Goal: Information Seeking & Learning: Learn about a topic

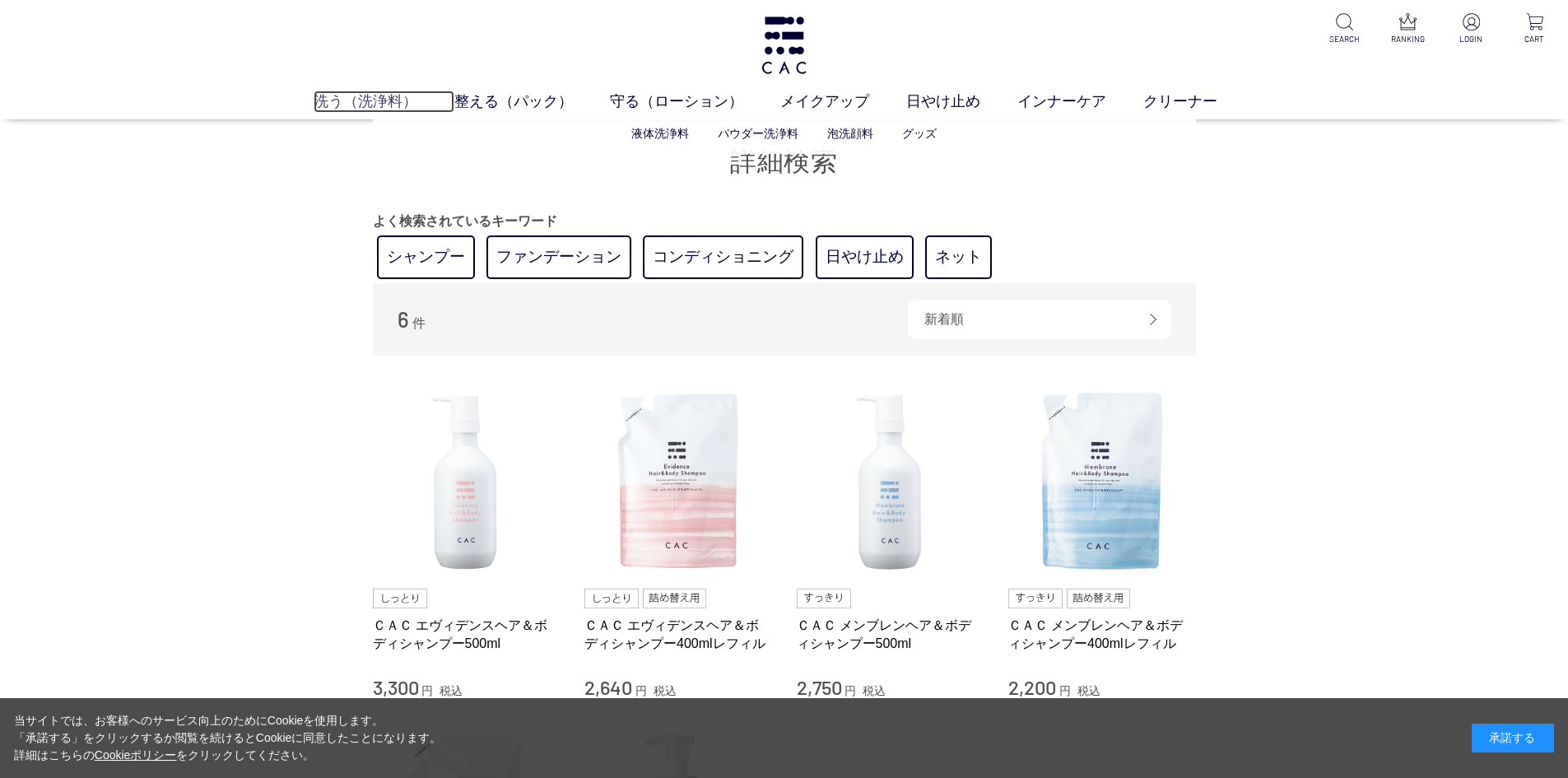
click at [348, 103] on link "洗う（洗浄料）" at bounding box center [384, 101] width 141 height 22
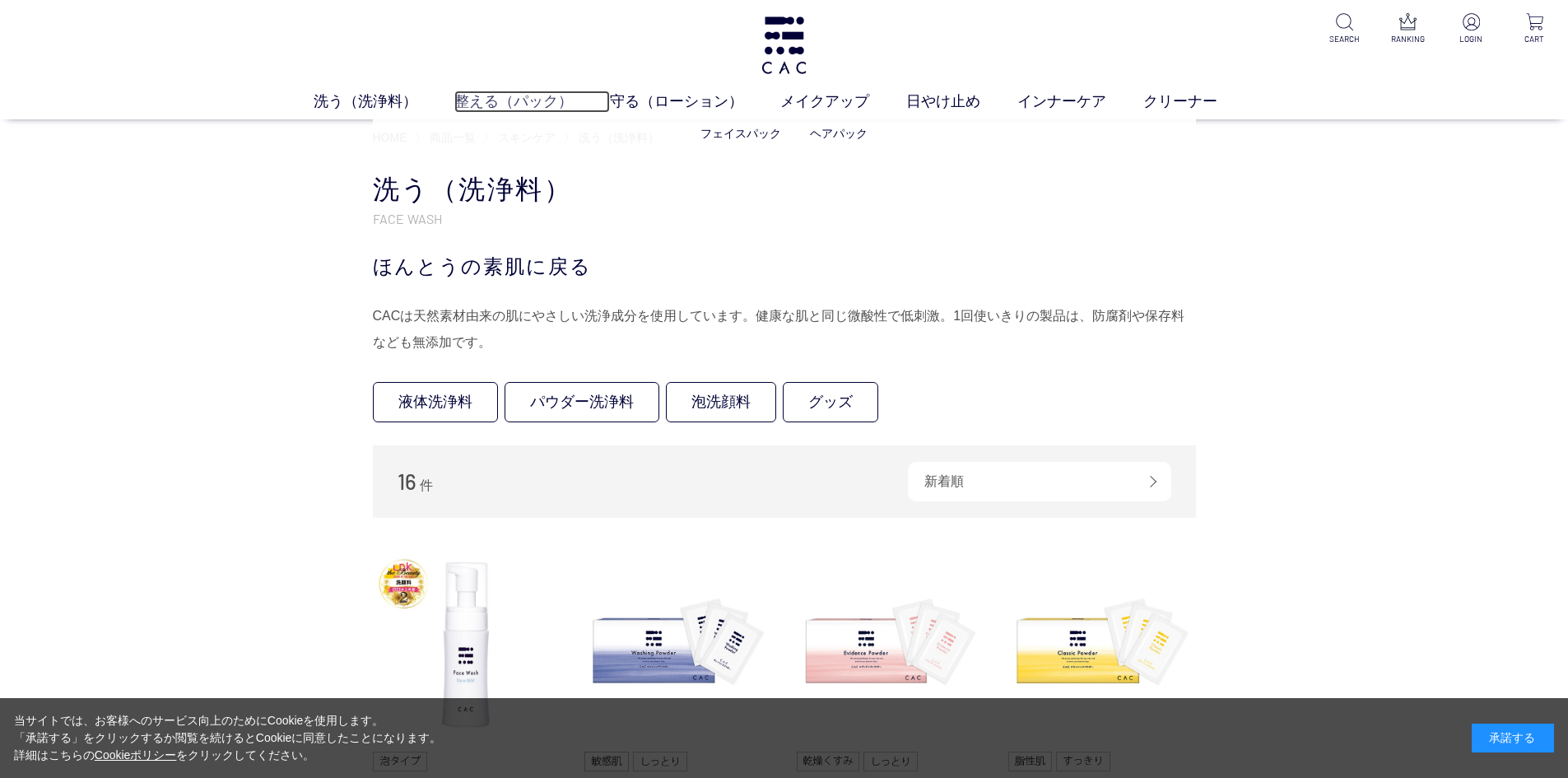
click at [508, 107] on link "整える（パック）" at bounding box center [532, 101] width 155 height 22
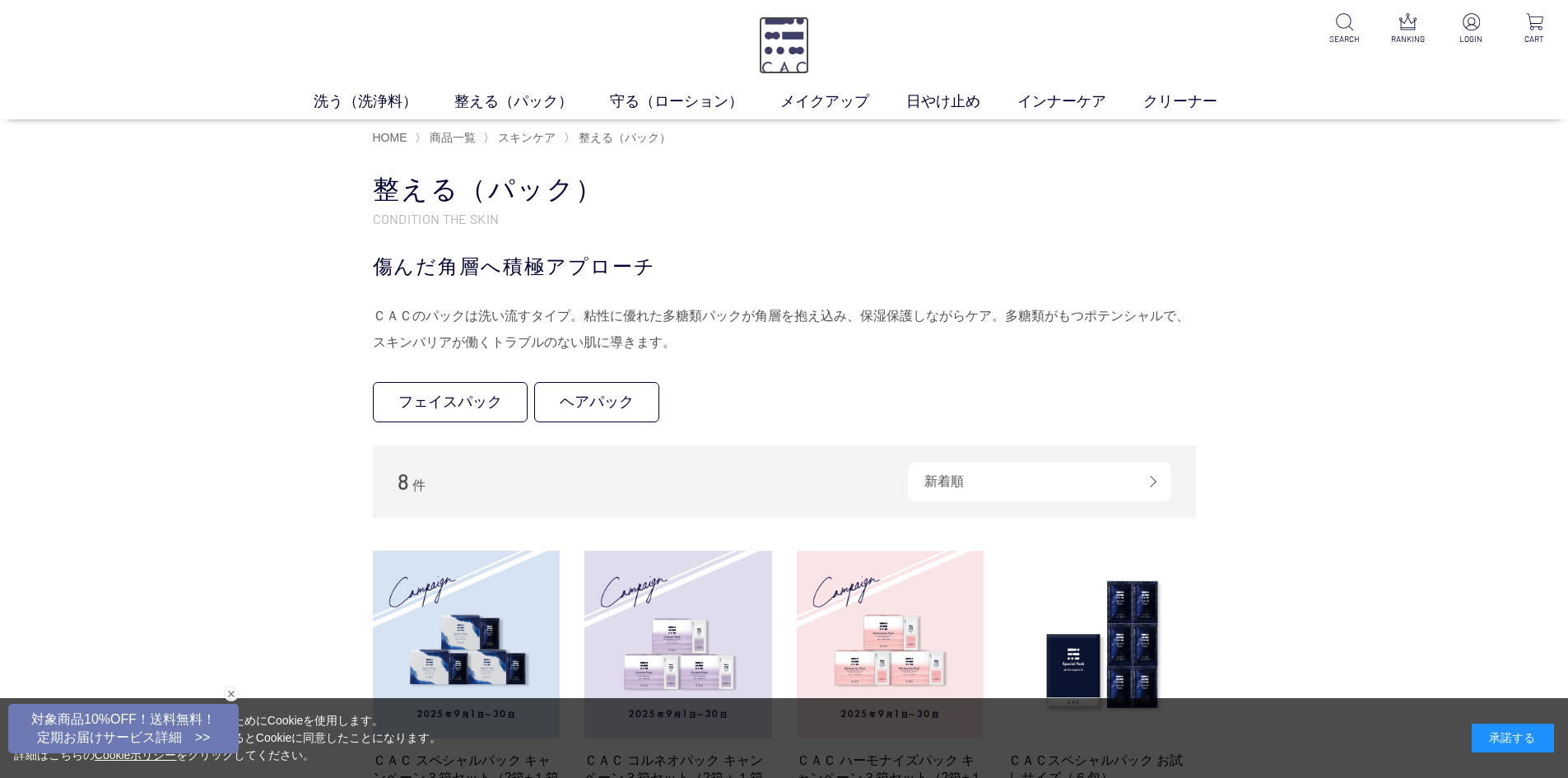
click at [773, 39] on img at bounding box center [784, 45] width 50 height 58
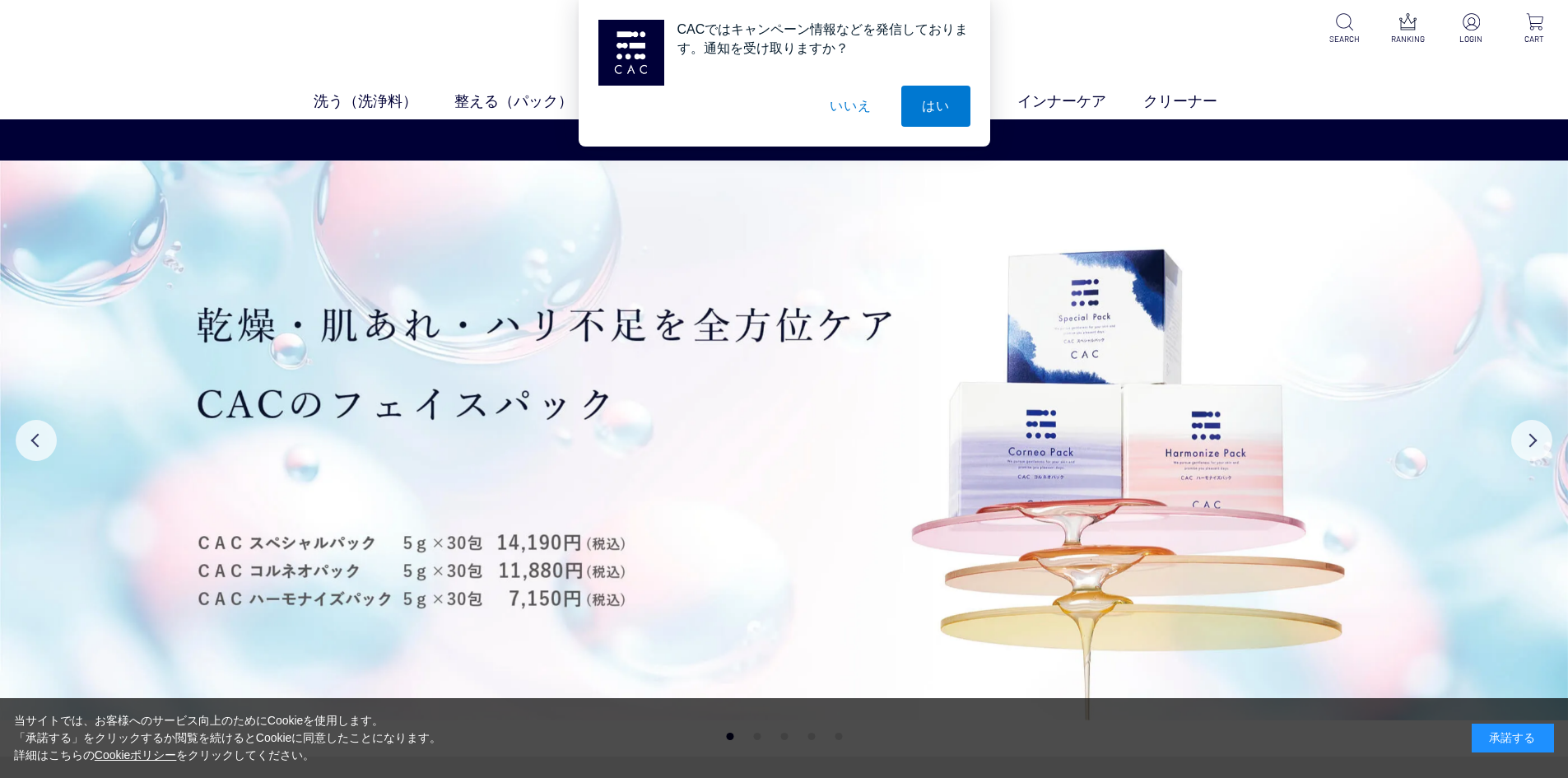
click at [835, 108] on button "いいえ" at bounding box center [849, 106] width 82 height 42
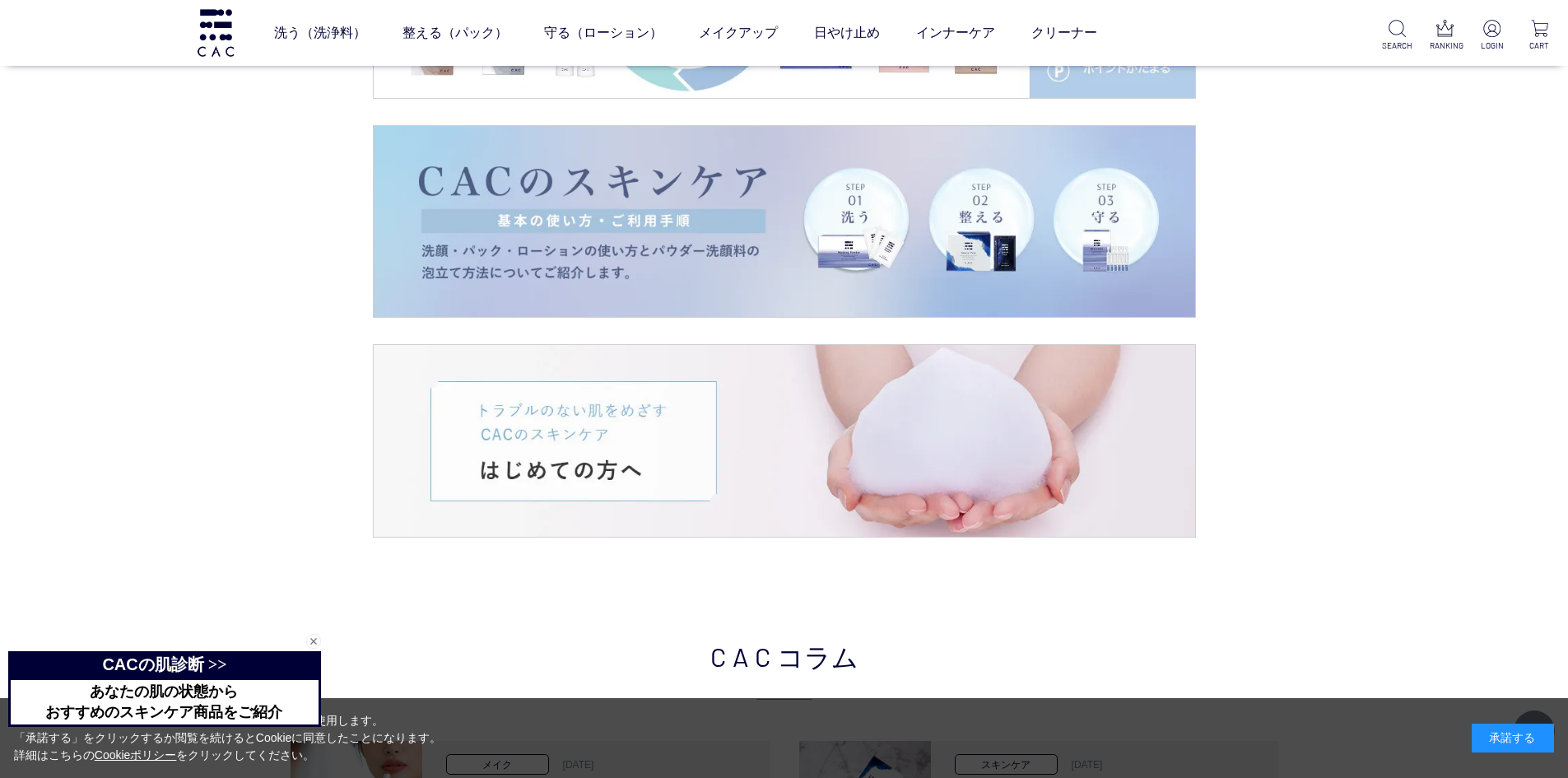
scroll to position [3128, 0]
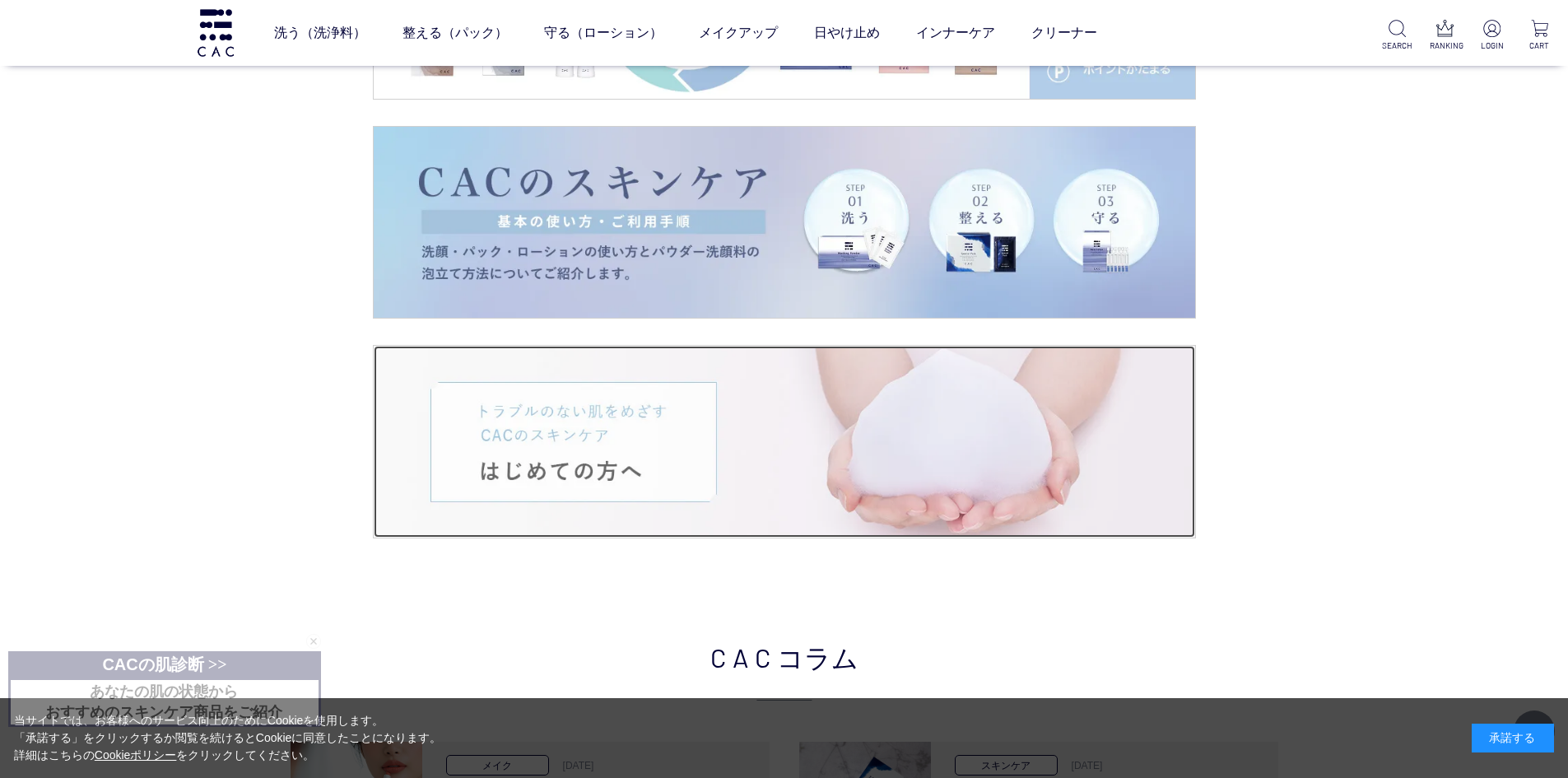
click at [701, 449] on img at bounding box center [784, 441] width 821 height 192
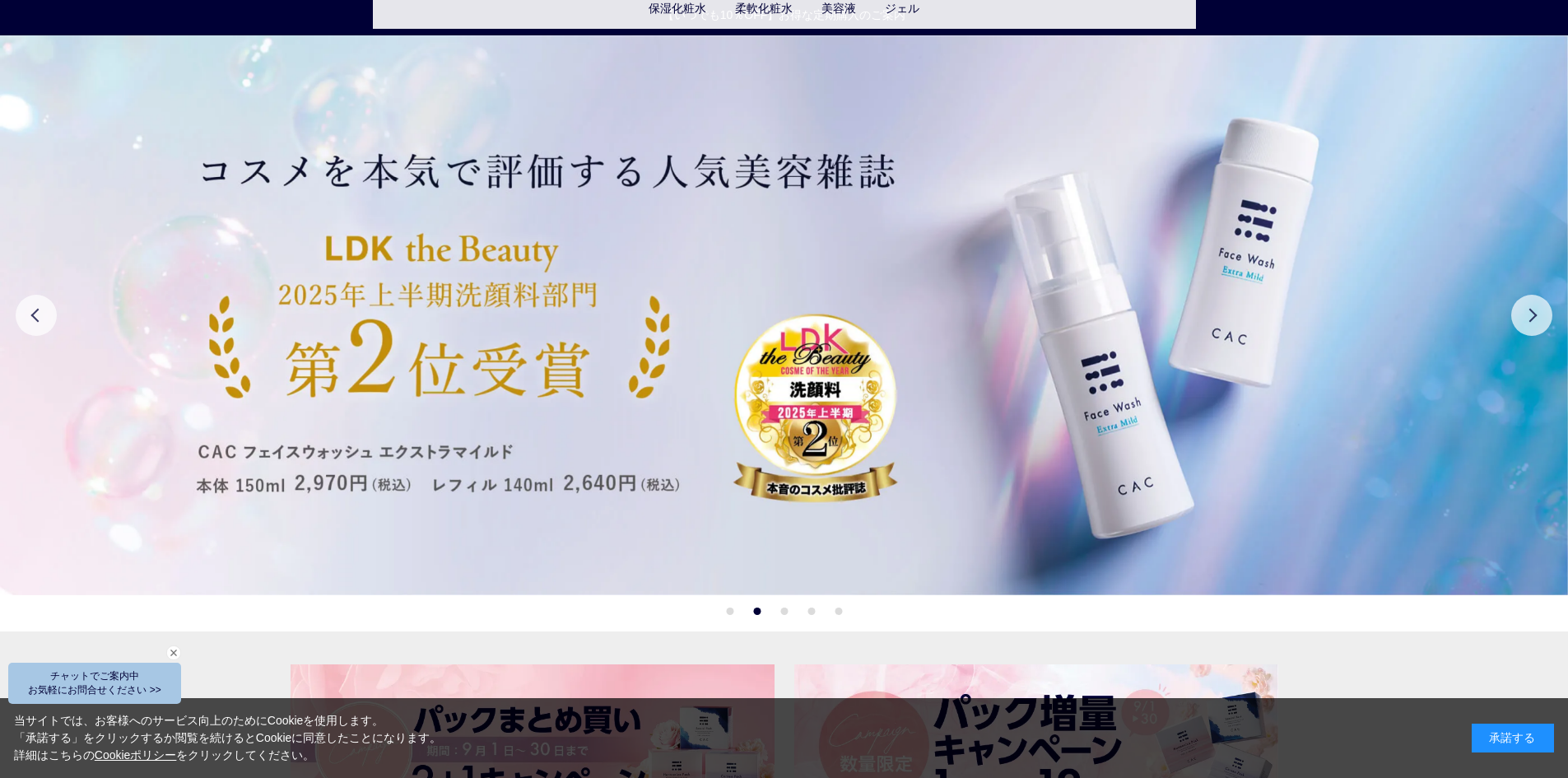
scroll to position [0, 0]
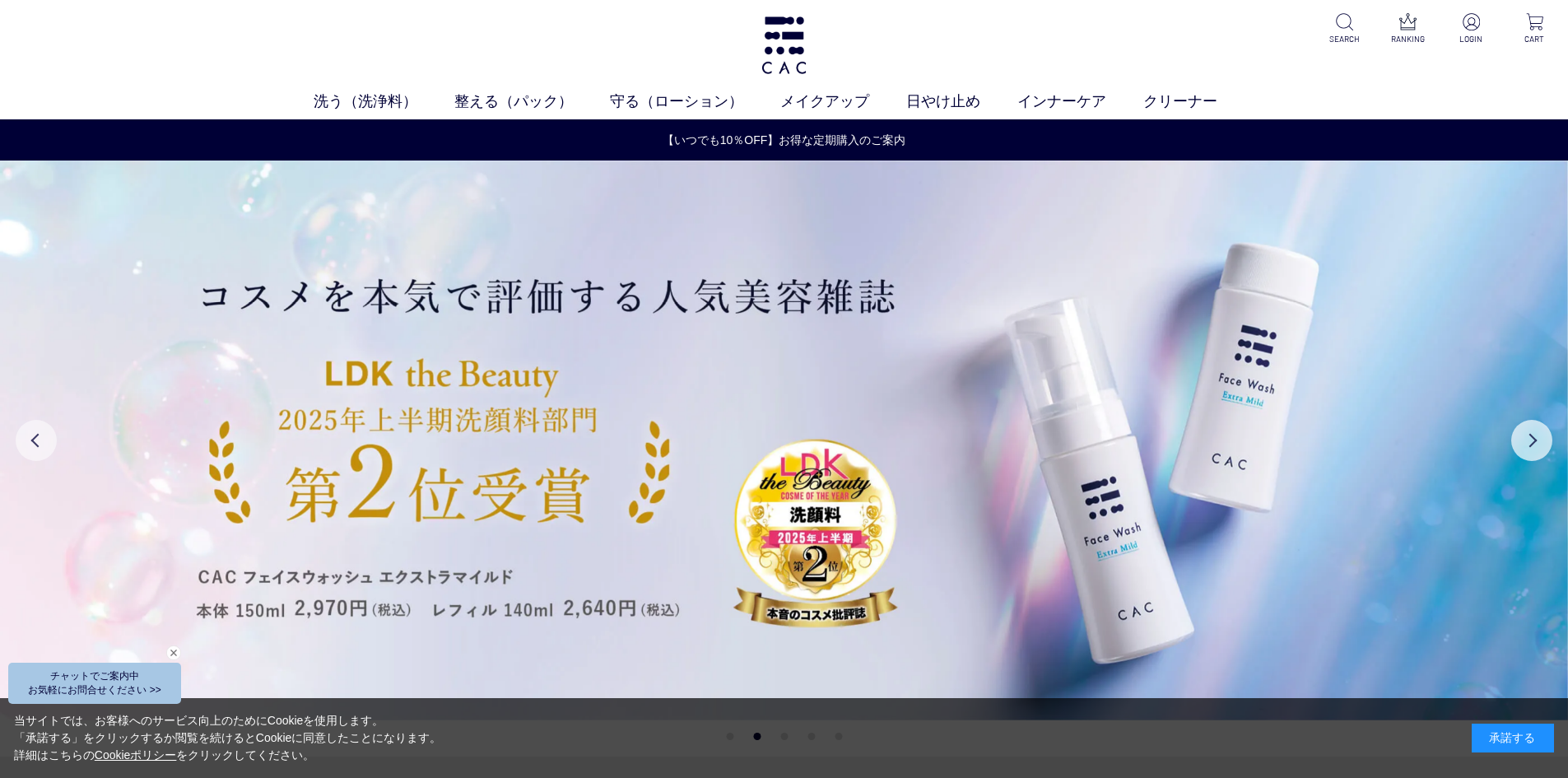
click at [35, 442] on button "Previous" at bounding box center [36, 440] width 41 height 42
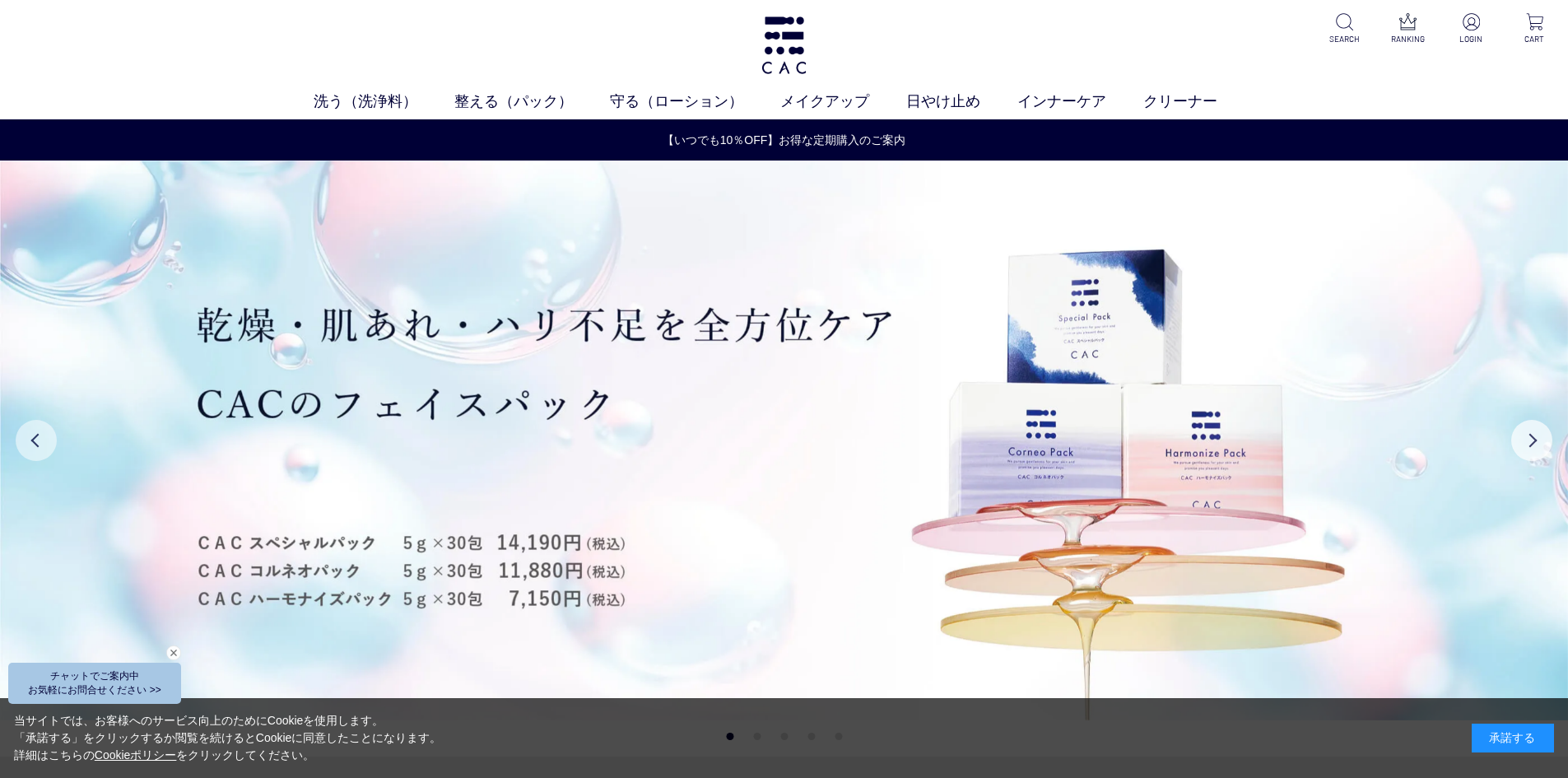
click at [37, 445] on button "Previous" at bounding box center [36, 440] width 41 height 42
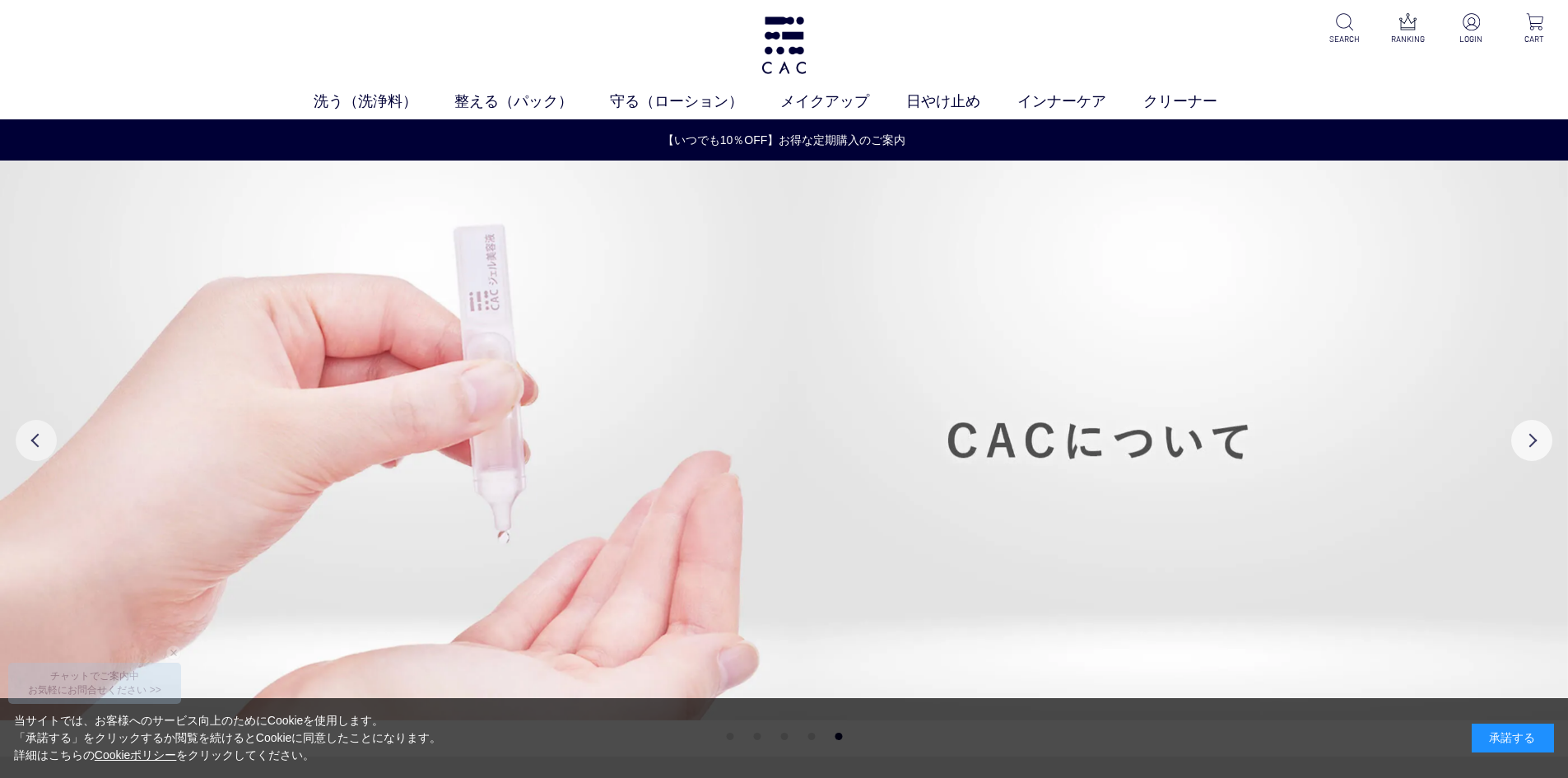
click at [37, 445] on button "Previous" at bounding box center [36, 440] width 41 height 42
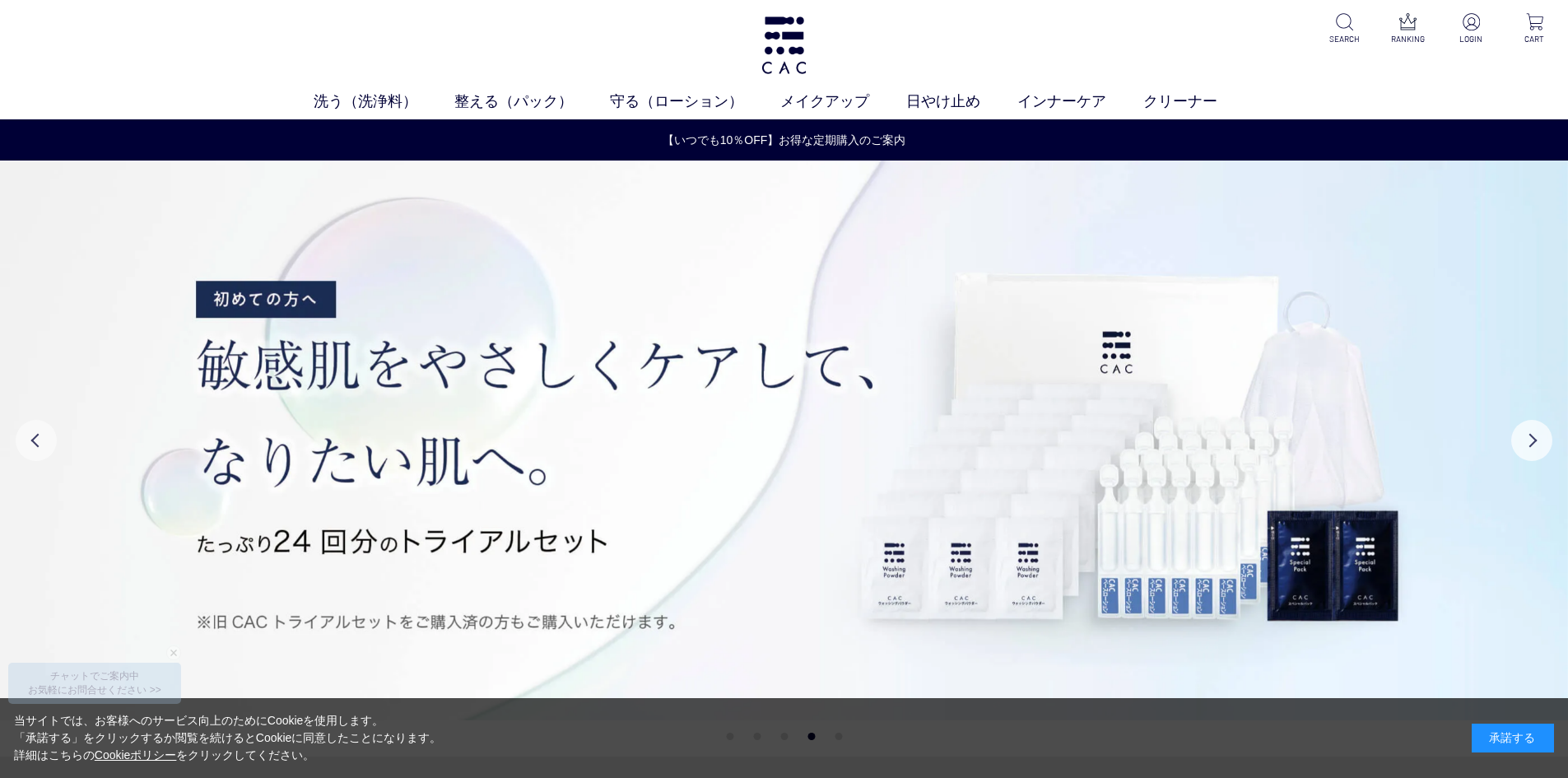
click at [37, 445] on button "Previous" at bounding box center [36, 440] width 41 height 42
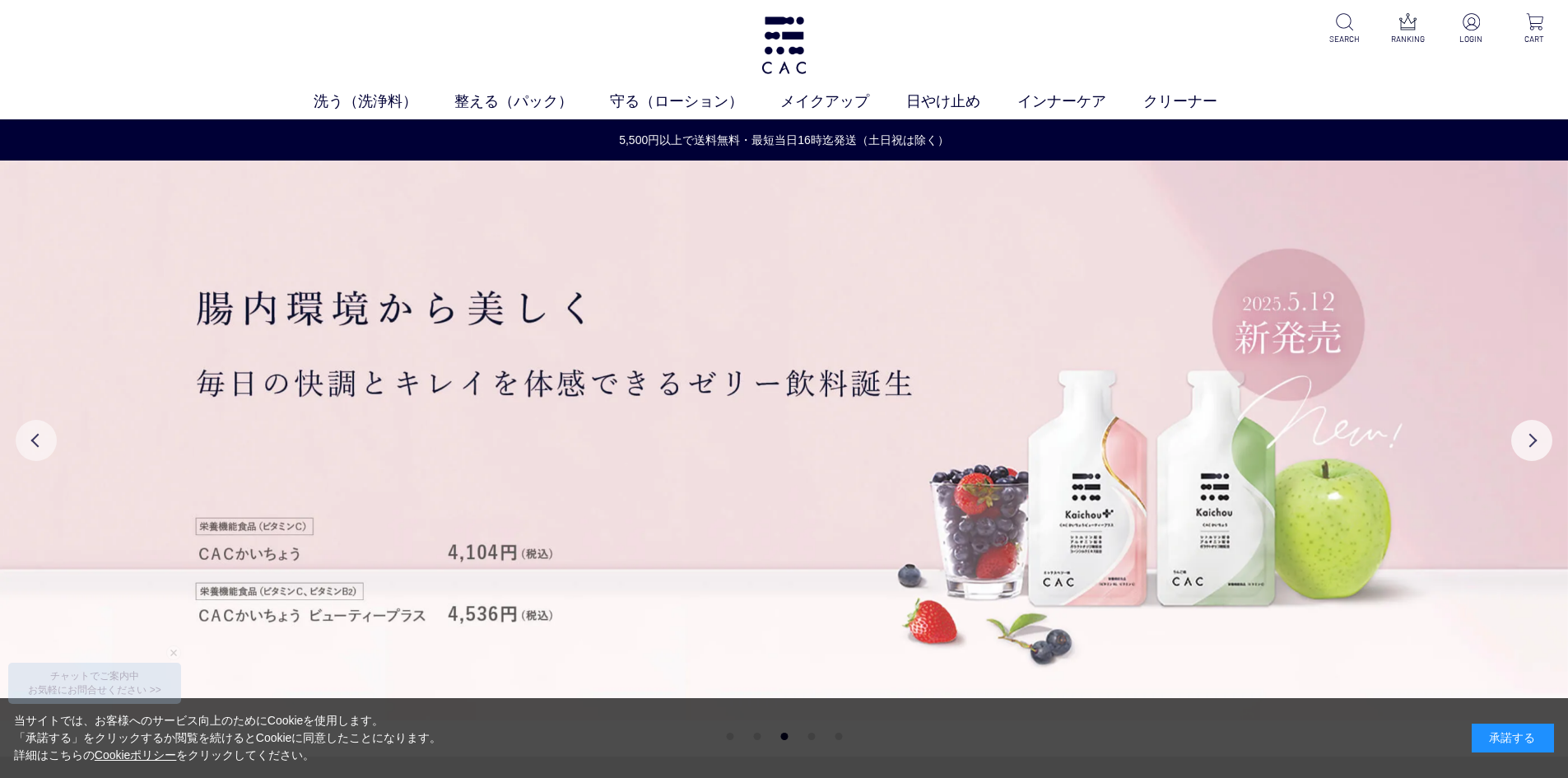
click at [37, 445] on button "Previous" at bounding box center [36, 440] width 41 height 42
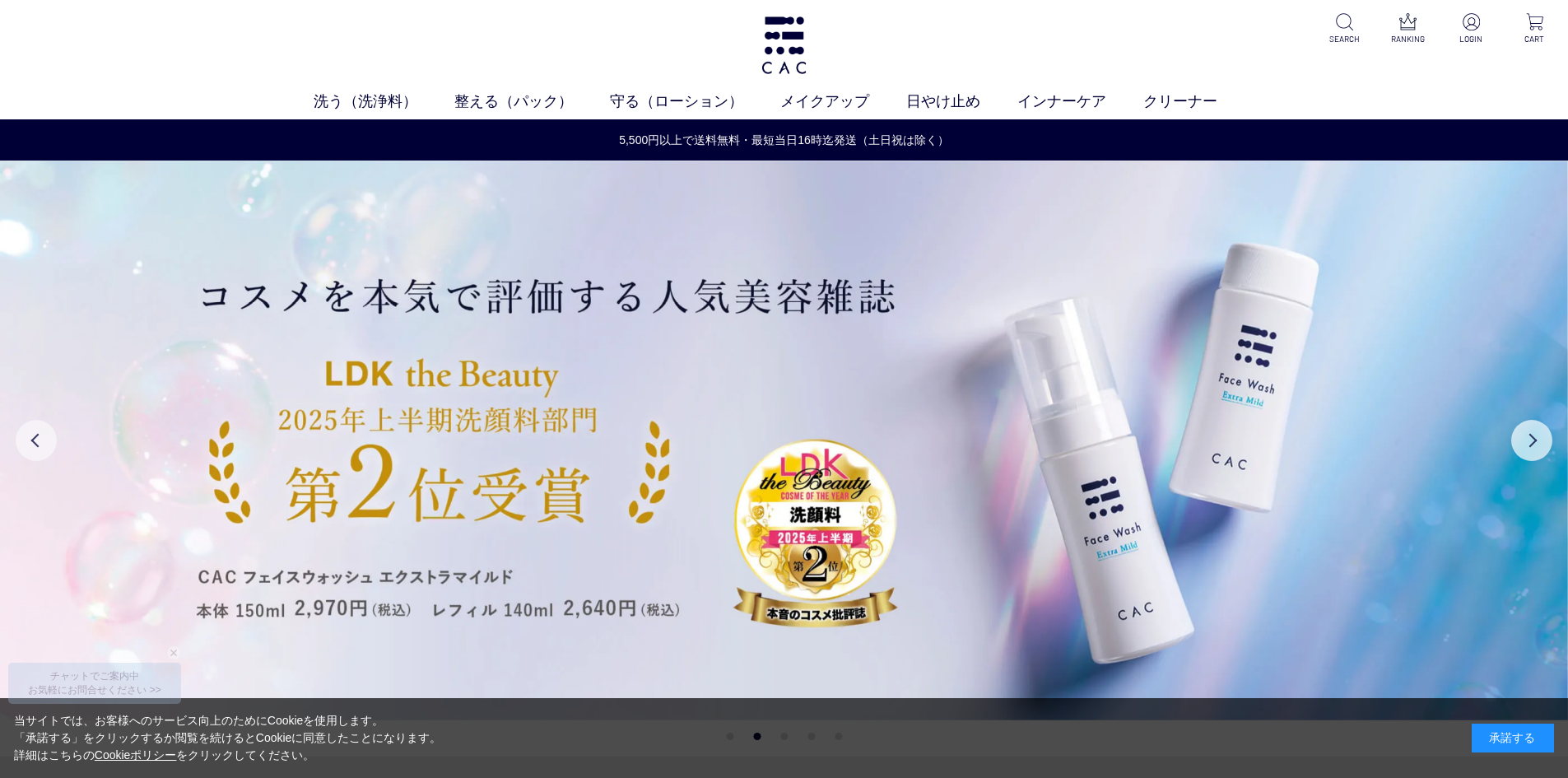
click at [37, 445] on button "Previous" at bounding box center [36, 440] width 41 height 42
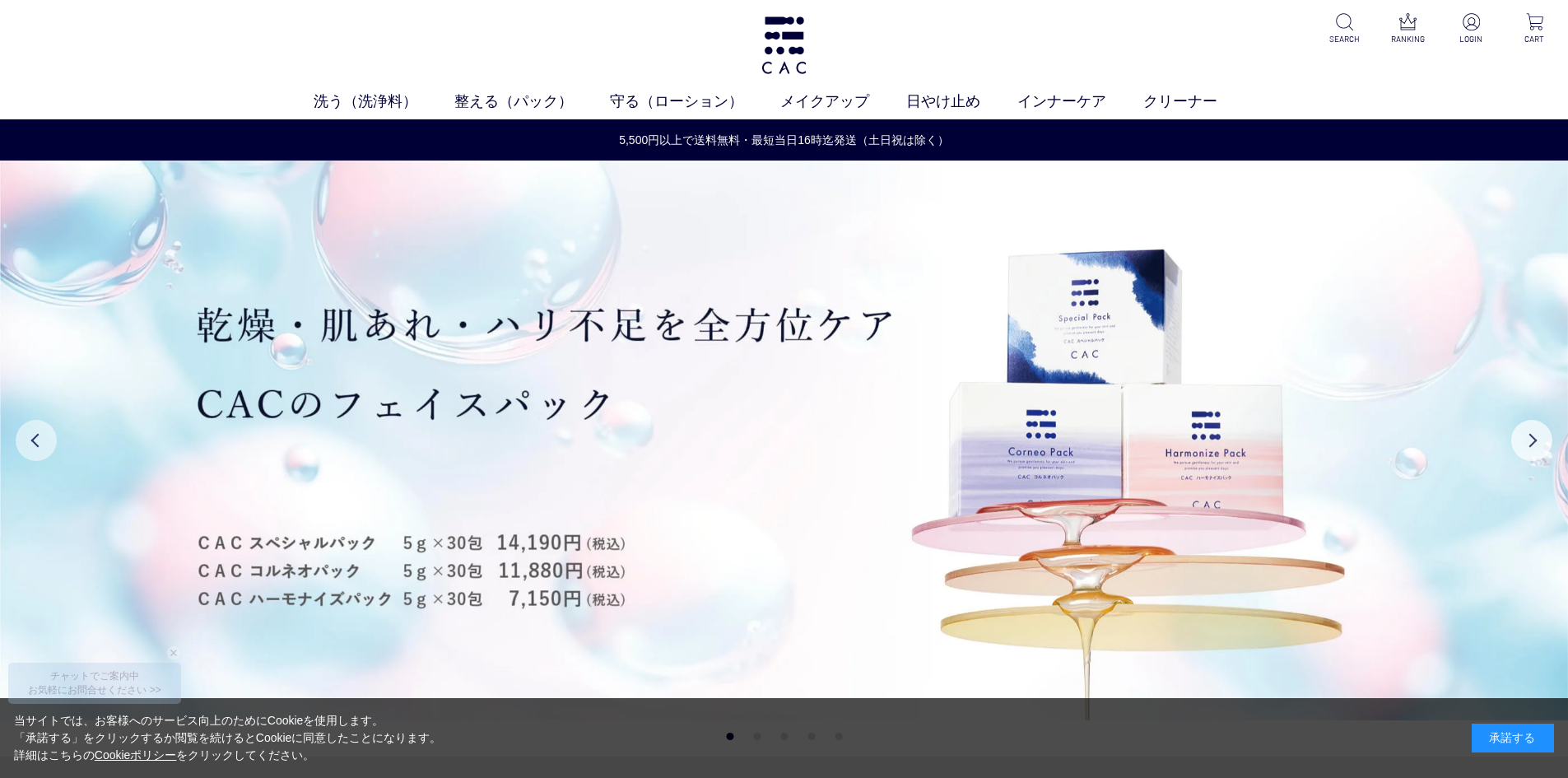
click at [37, 445] on button "Previous" at bounding box center [36, 440] width 41 height 42
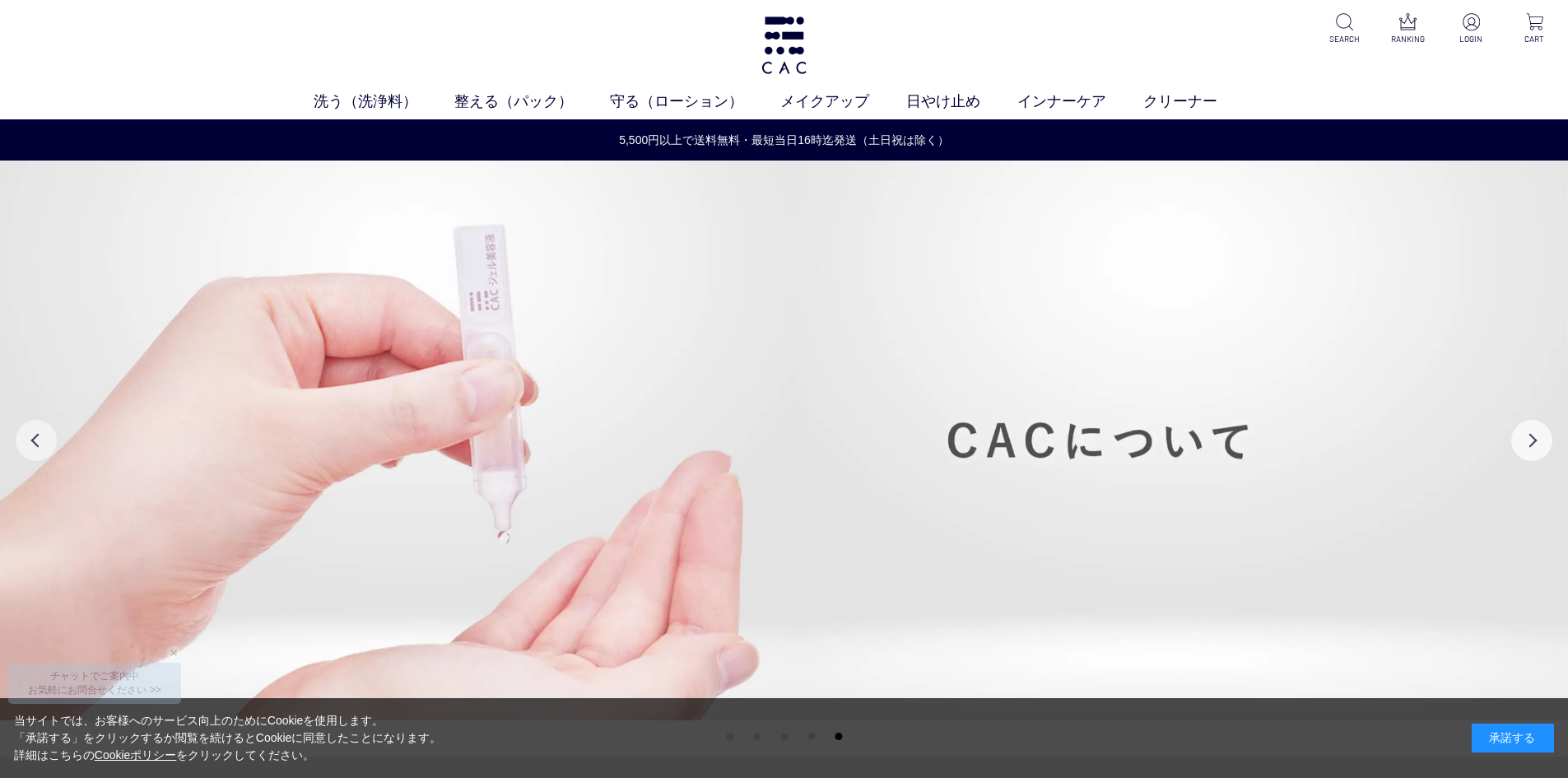
click at [37, 445] on button "Previous" at bounding box center [36, 440] width 41 height 42
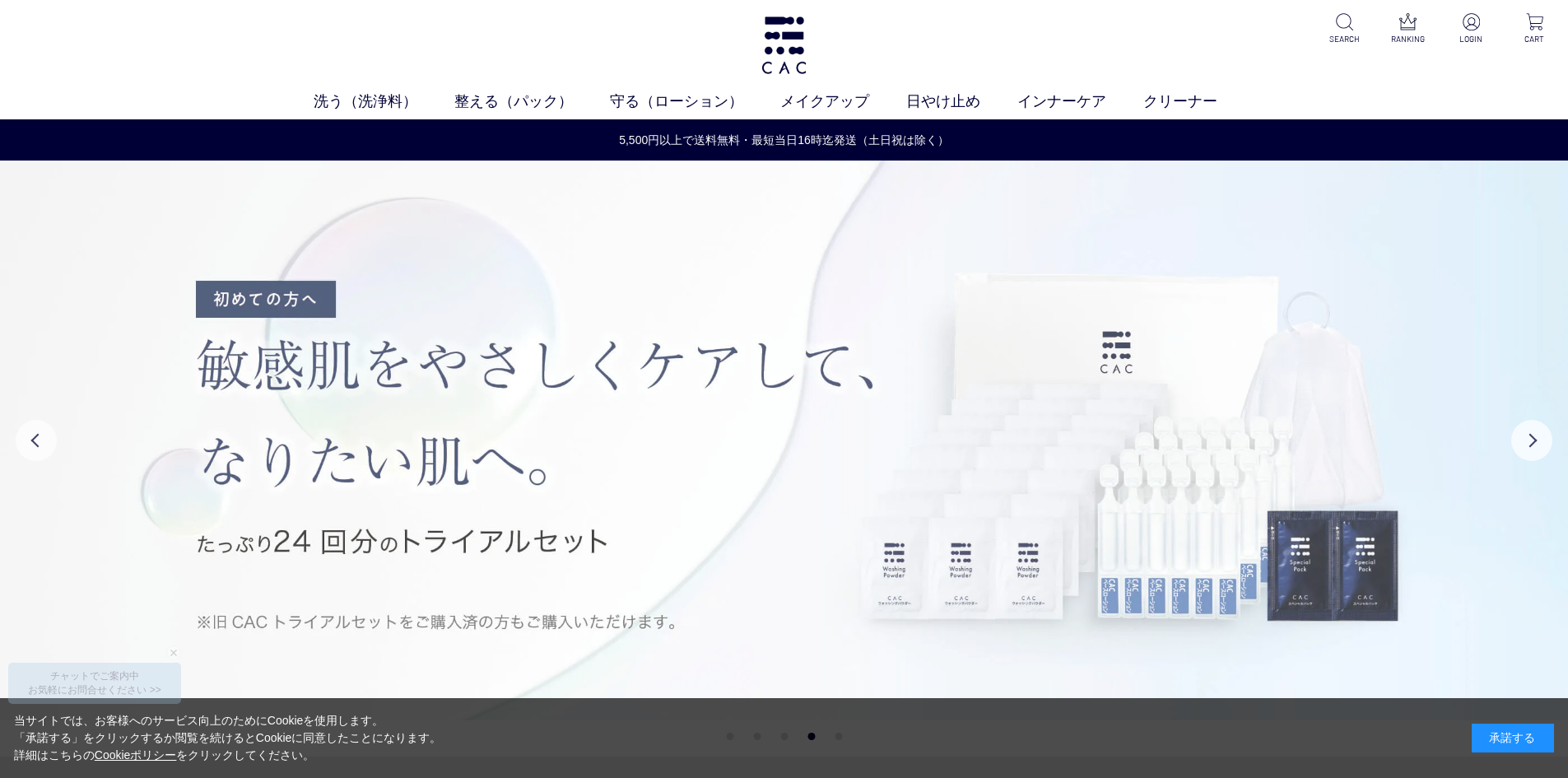
click at [1091, 650] on img at bounding box center [784, 440] width 1568 height 560
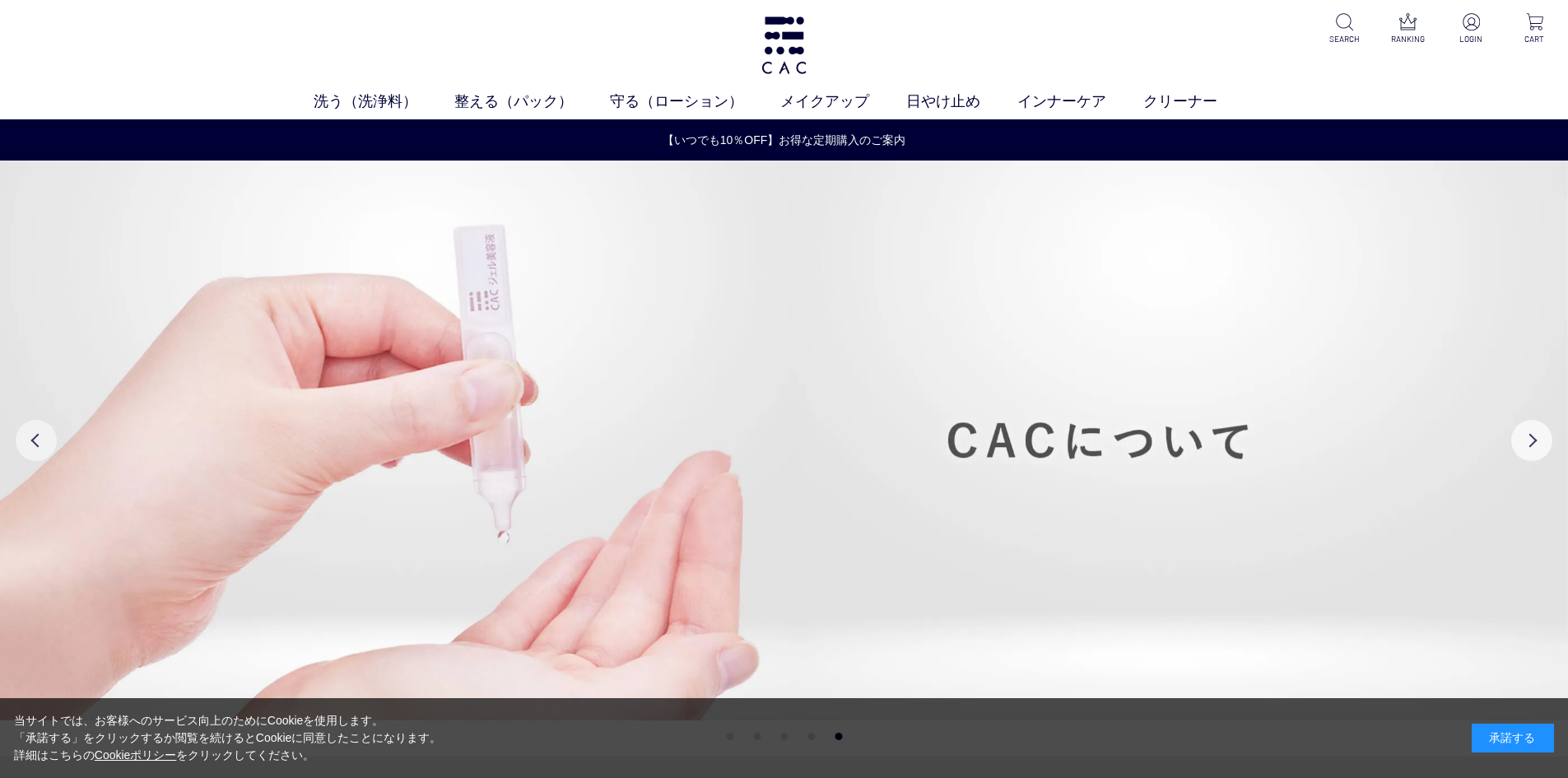
click at [47, 432] on button "Previous" at bounding box center [36, 440] width 41 height 42
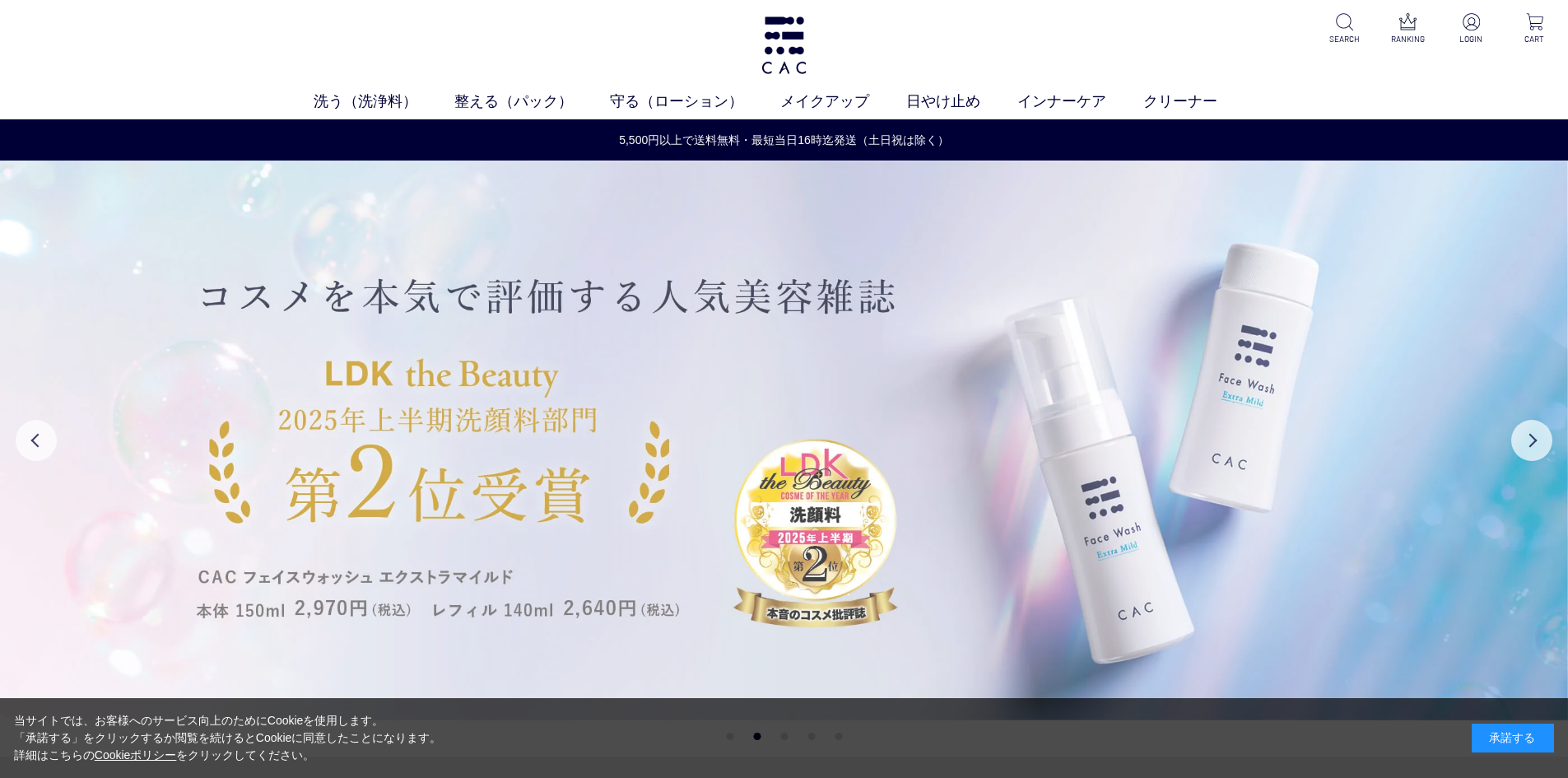
click at [193, 339] on img at bounding box center [784, 440] width 1568 height 560
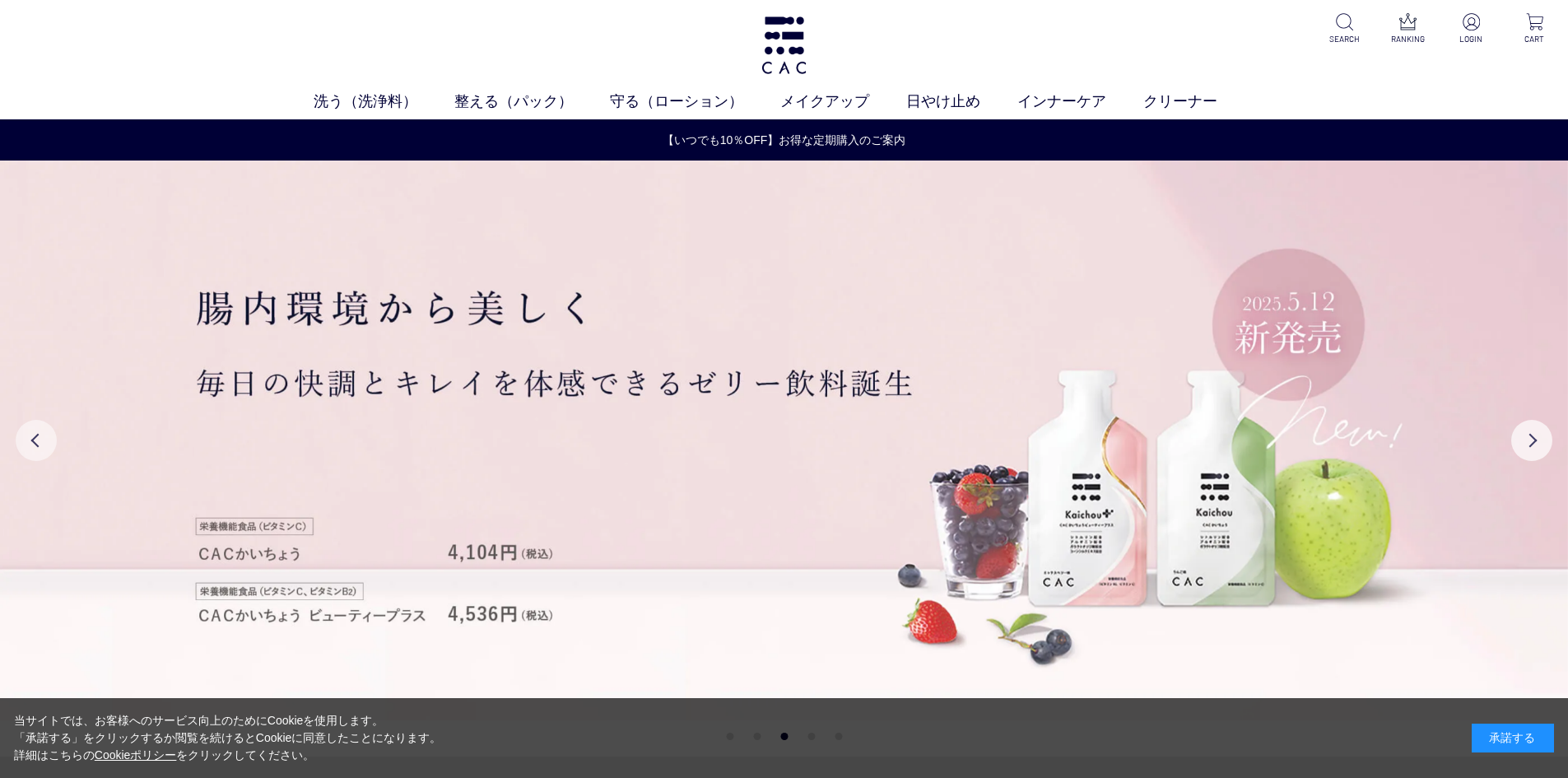
click at [41, 428] on button "Previous" at bounding box center [36, 440] width 41 height 42
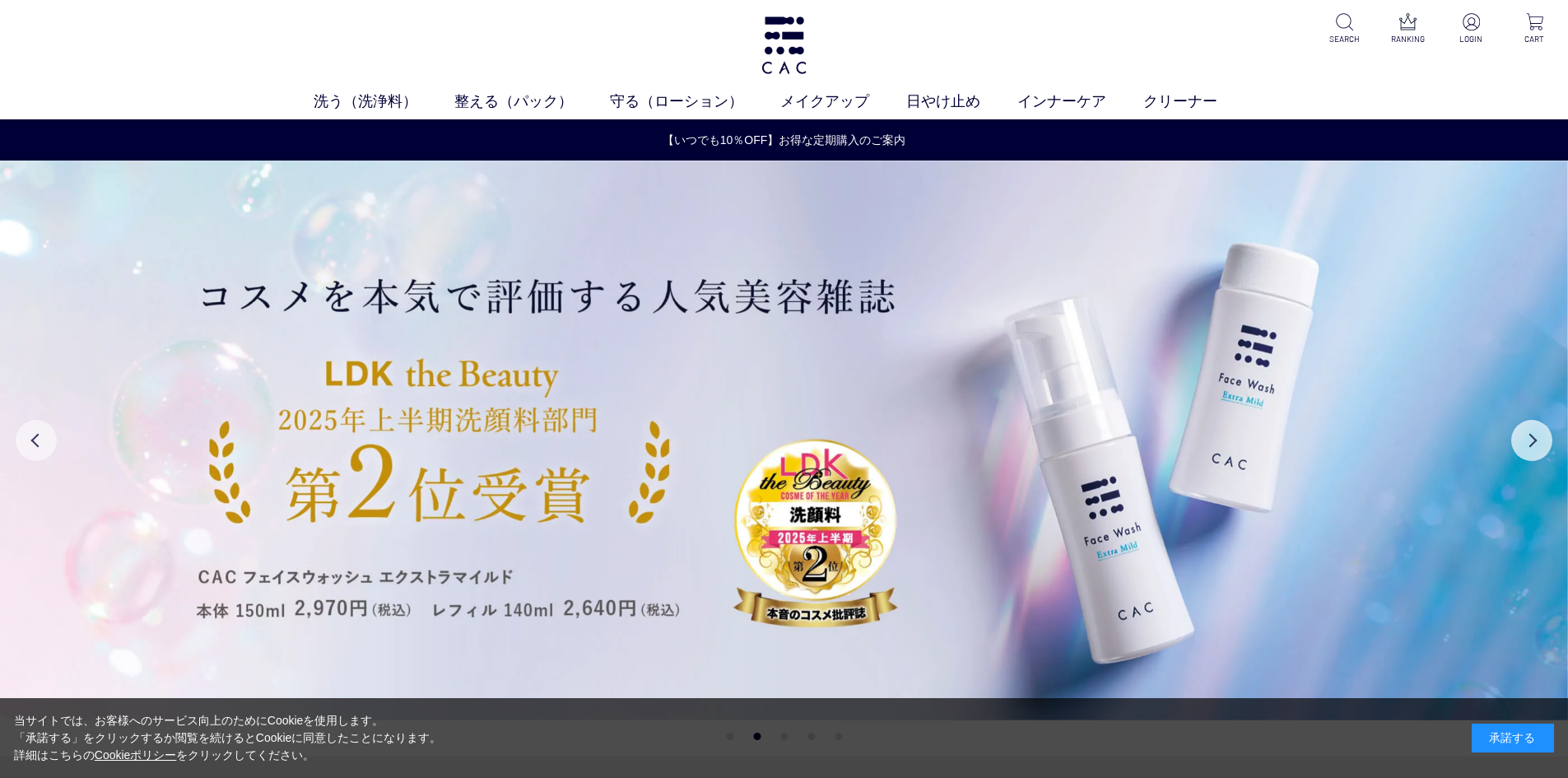
click at [41, 429] on button "Previous" at bounding box center [36, 440] width 41 height 42
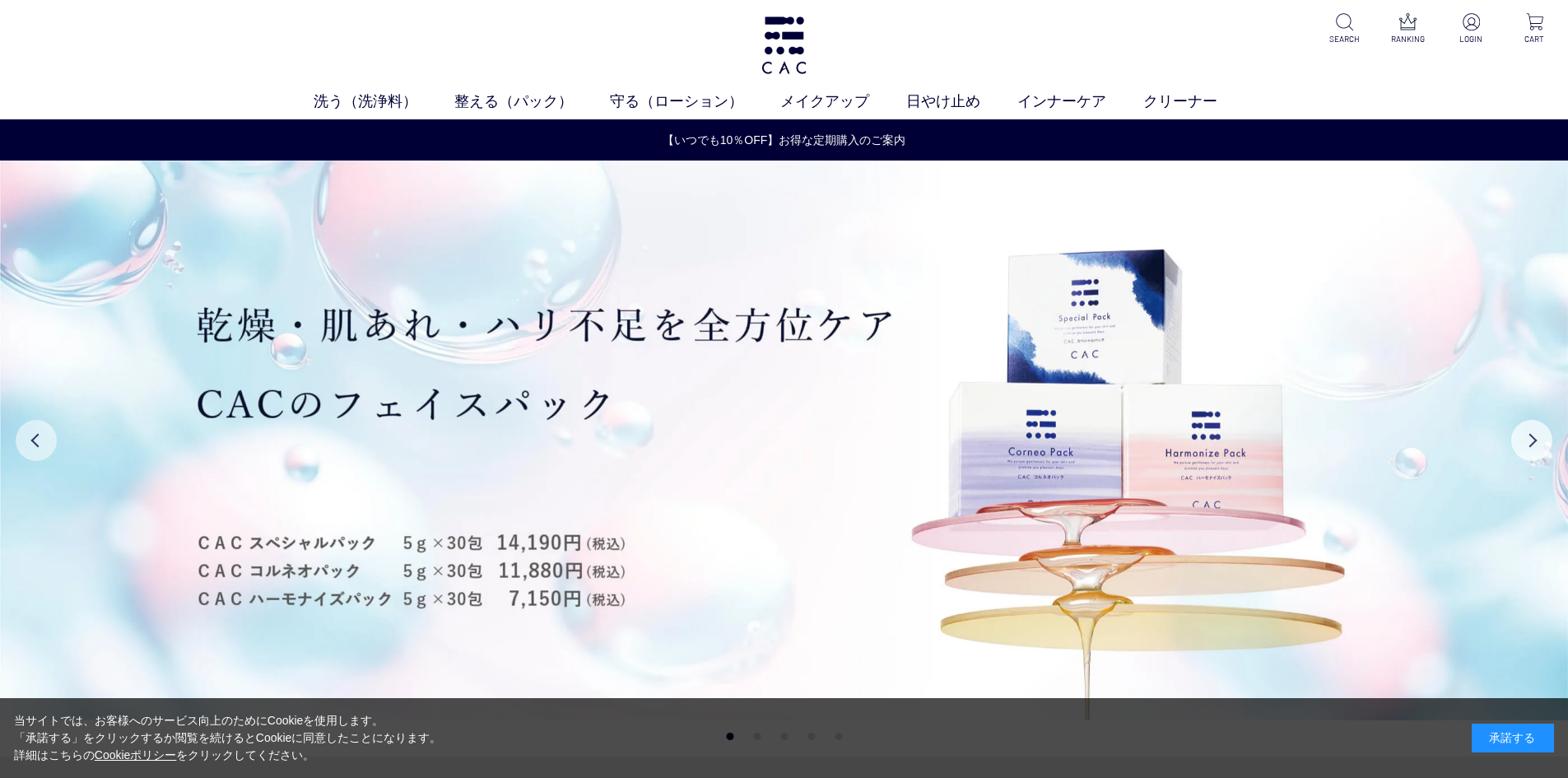
click at [42, 429] on button "Previous" at bounding box center [36, 440] width 41 height 42
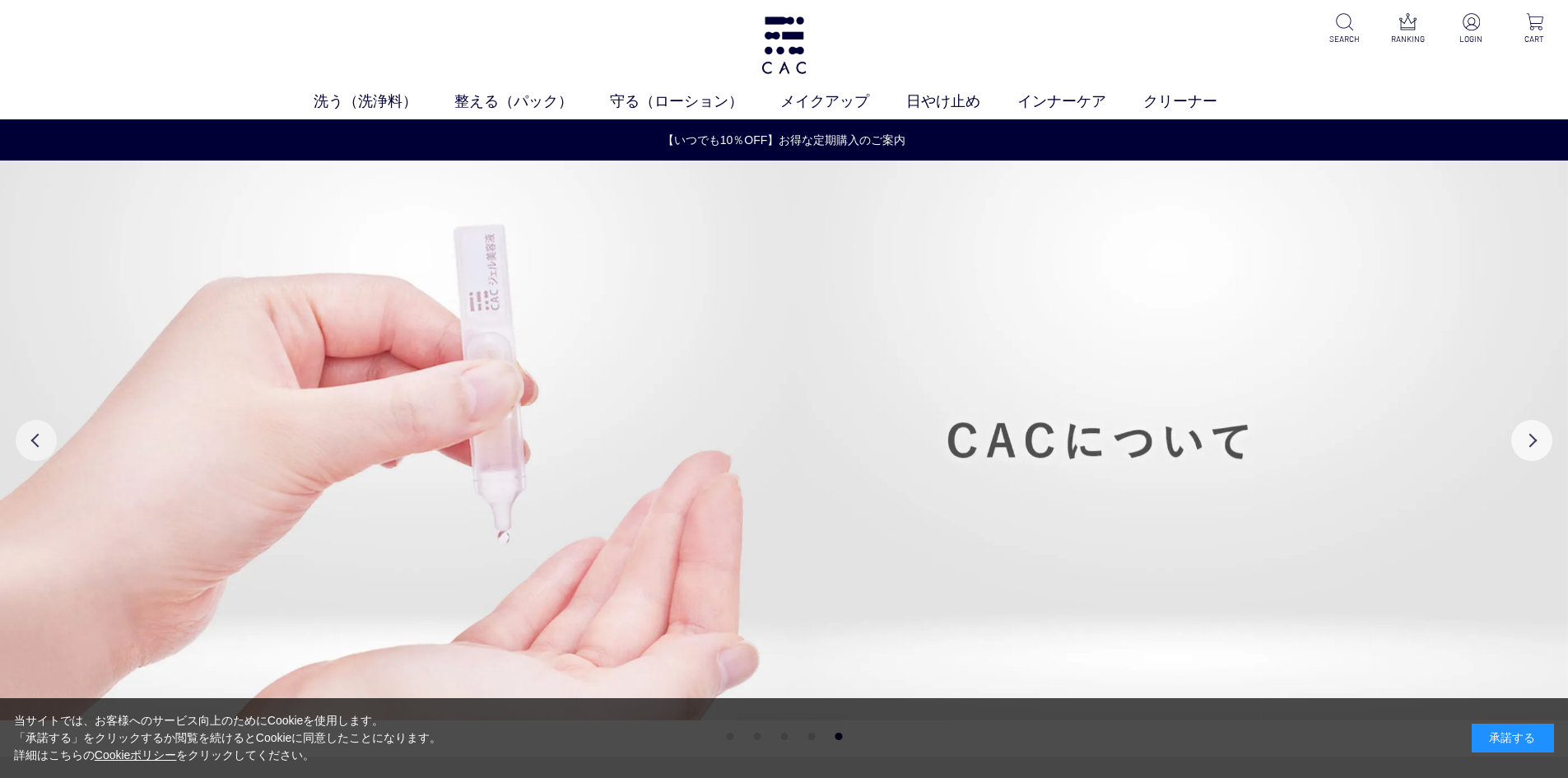
click at [43, 429] on button "Previous" at bounding box center [36, 440] width 41 height 42
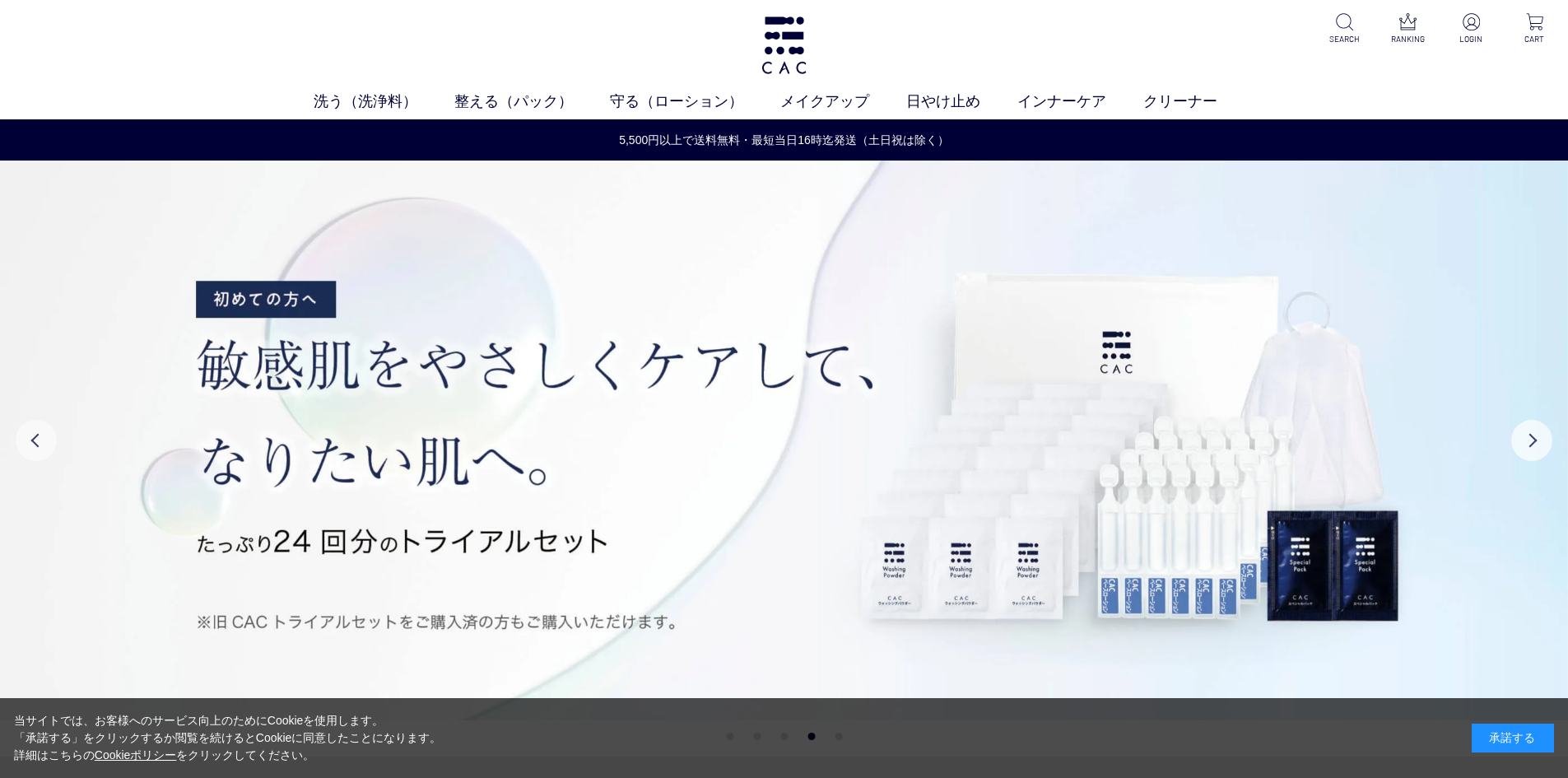
click at [43, 429] on button "Previous" at bounding box center [36, 440] width 41 height 42
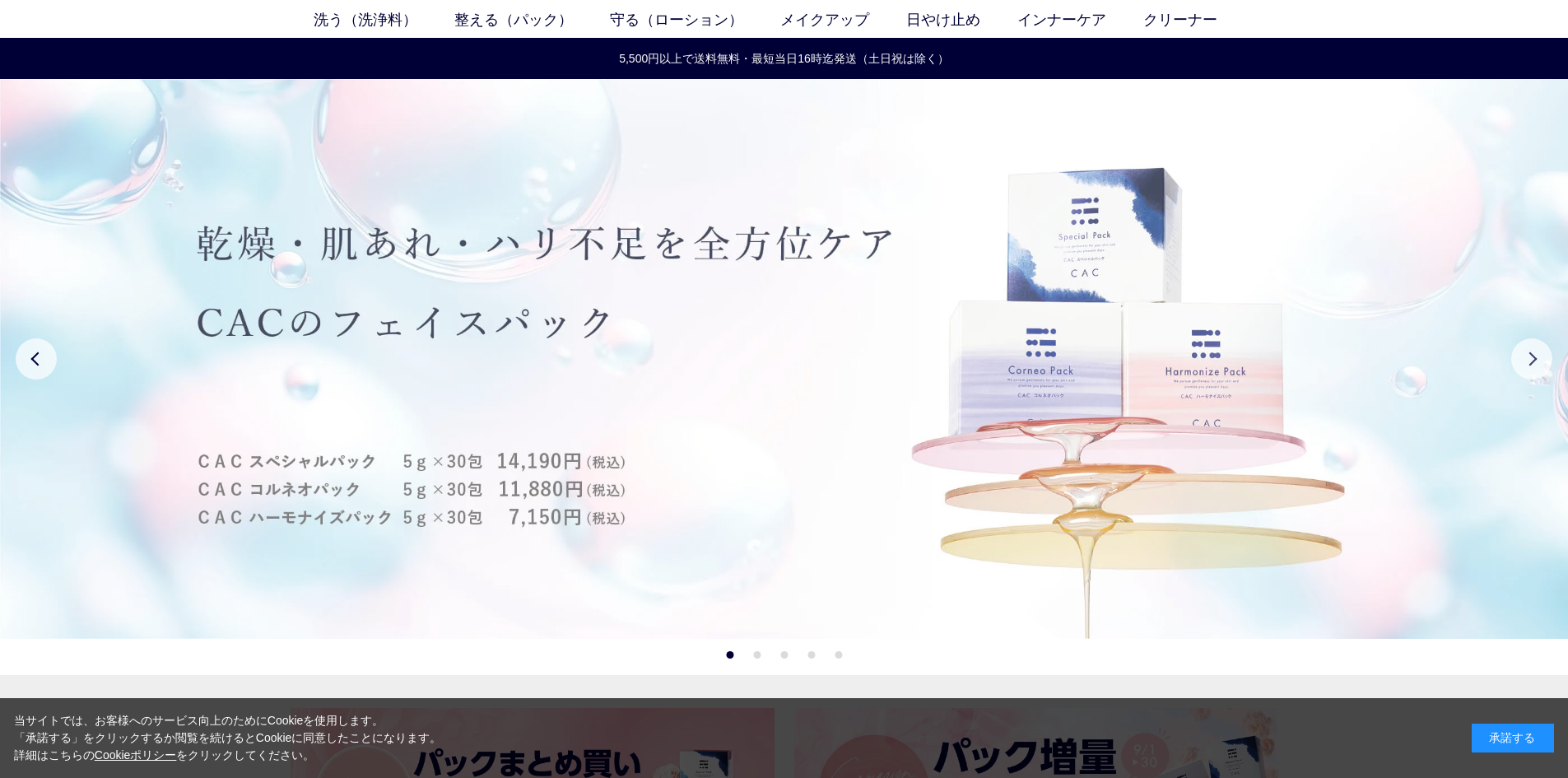
scroll to position [82, 0]
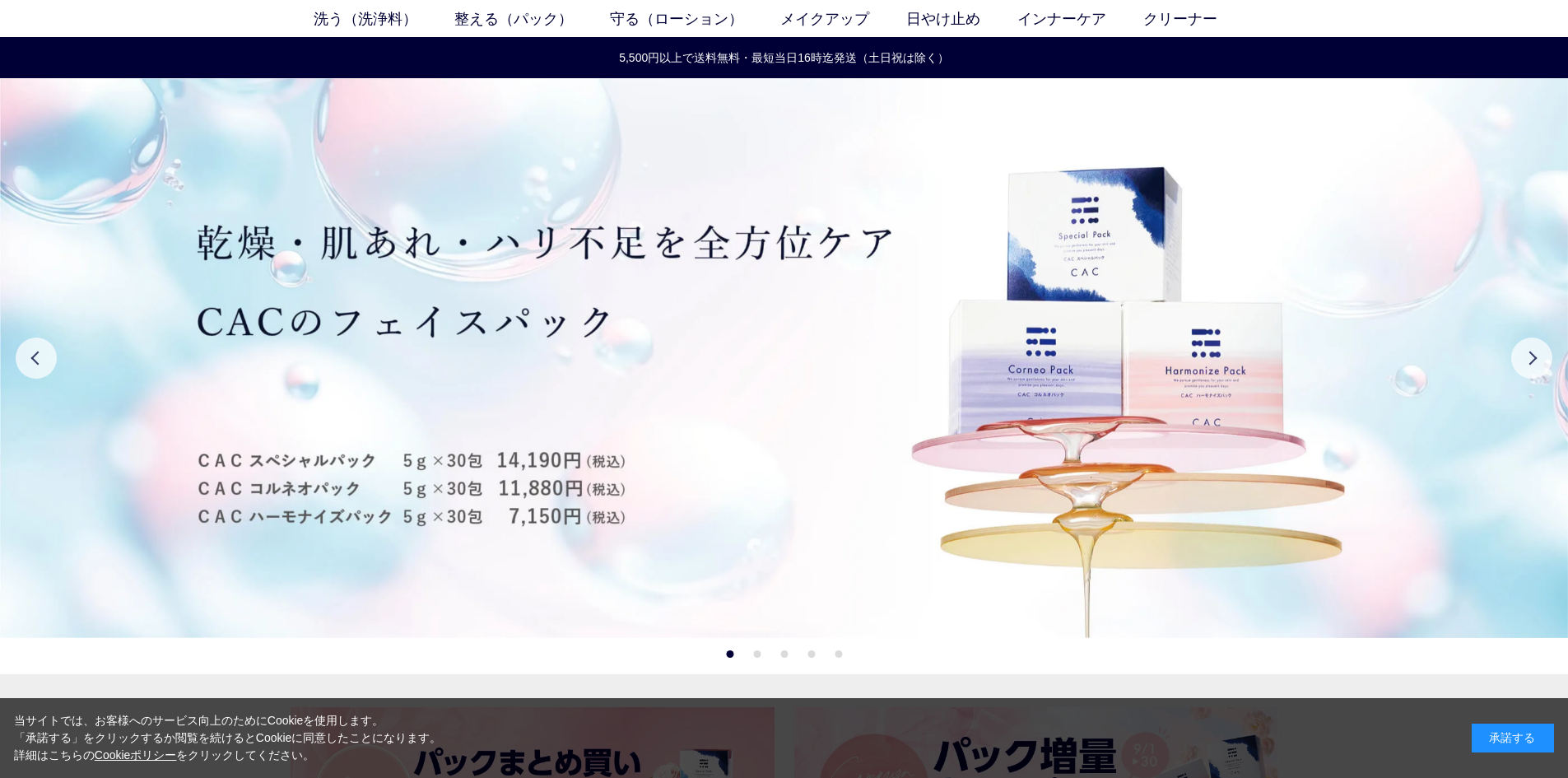
click at [756, 654] on button "2" at bounding box center [756, 654] width 8 height 8
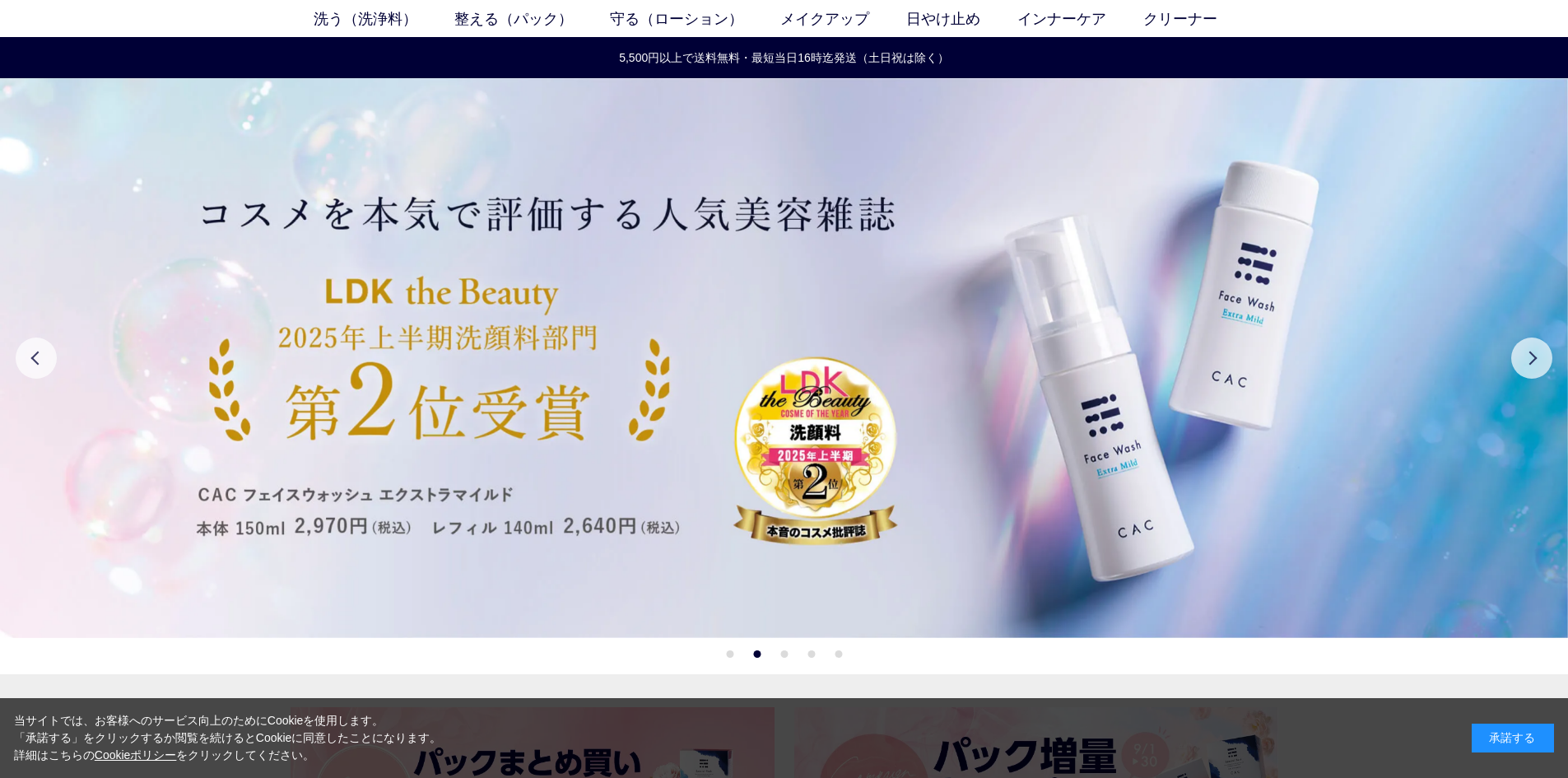
click at [730, 653] on button "1" at bounding box center [729, 654] width 8 height 8
click at [723, 652] on div "Previous Next 1 2 3 4 5" at bounding box center [784, 368] width 1568 height 579
click at [729, 651] on li "1" at bounding box center [729, 654] width 8 height 8
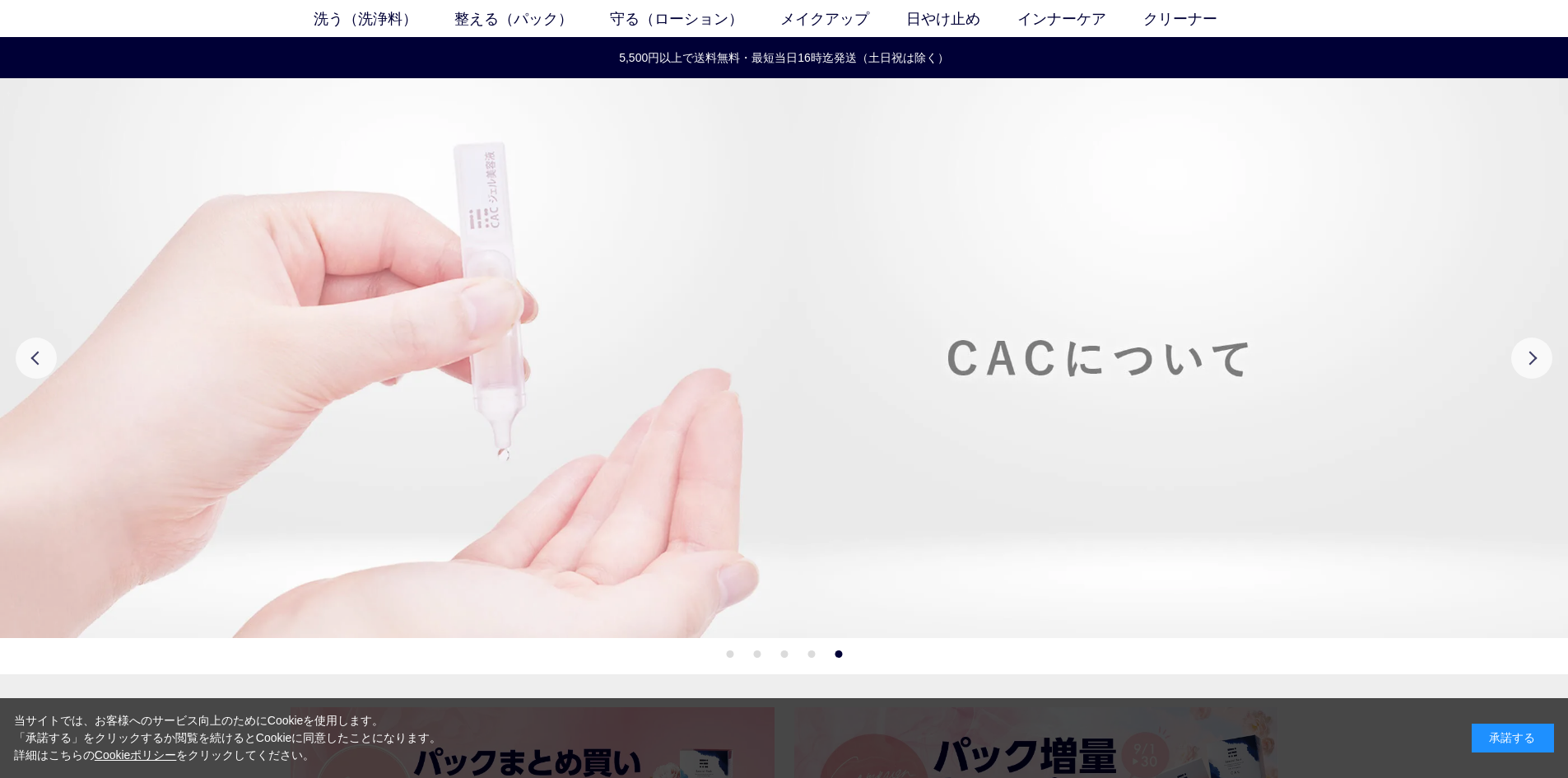
click at [721, 507] on img at bounding box center [784, 358] width 1568 height 560
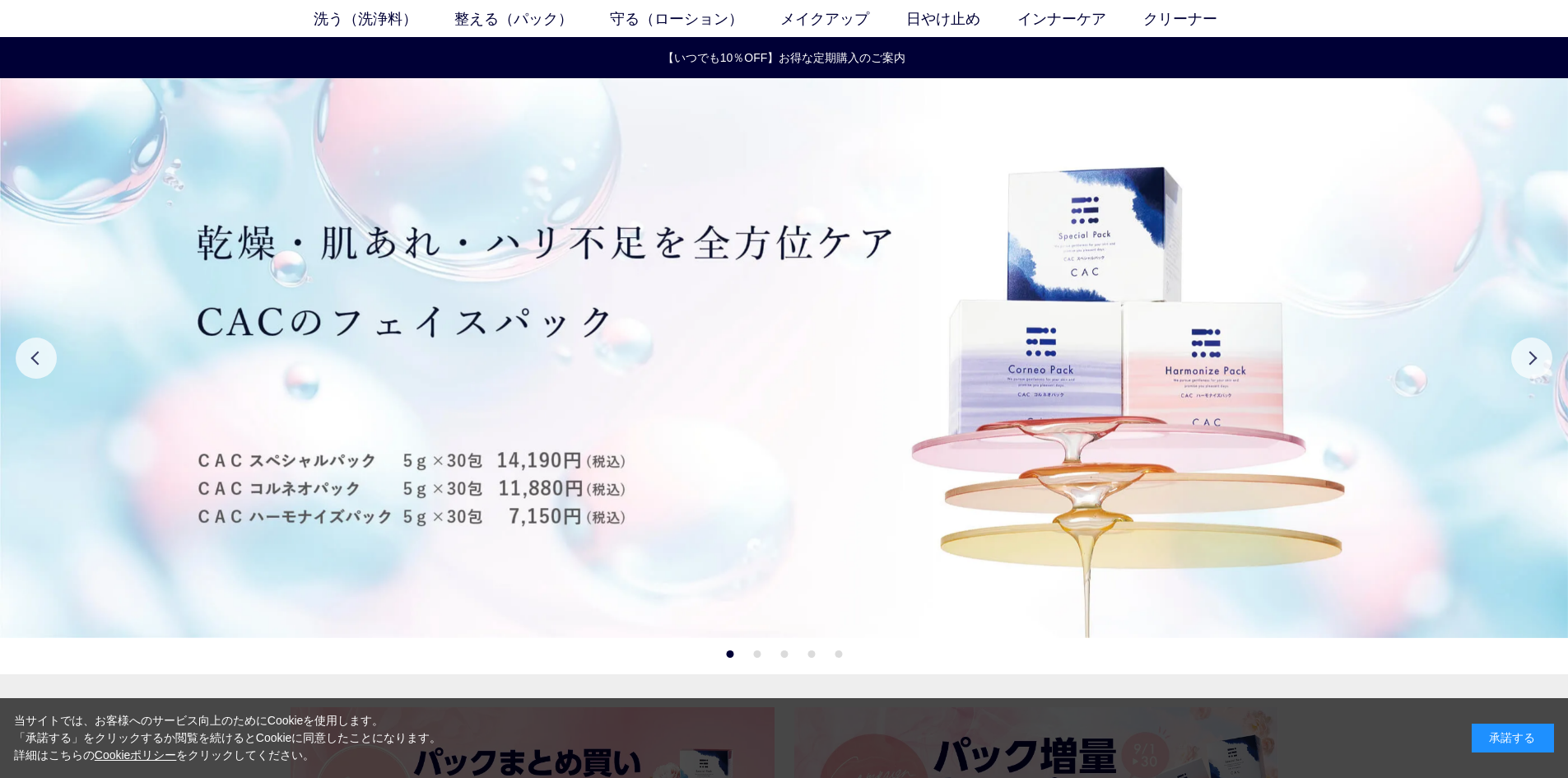
click at [760, 651] on ul "1 2 3 4 5" at bounding box center [784, 653] width 116 height 9
click at [756, 651] on button "2" at bounding box center [756, 654] width 8 height 8
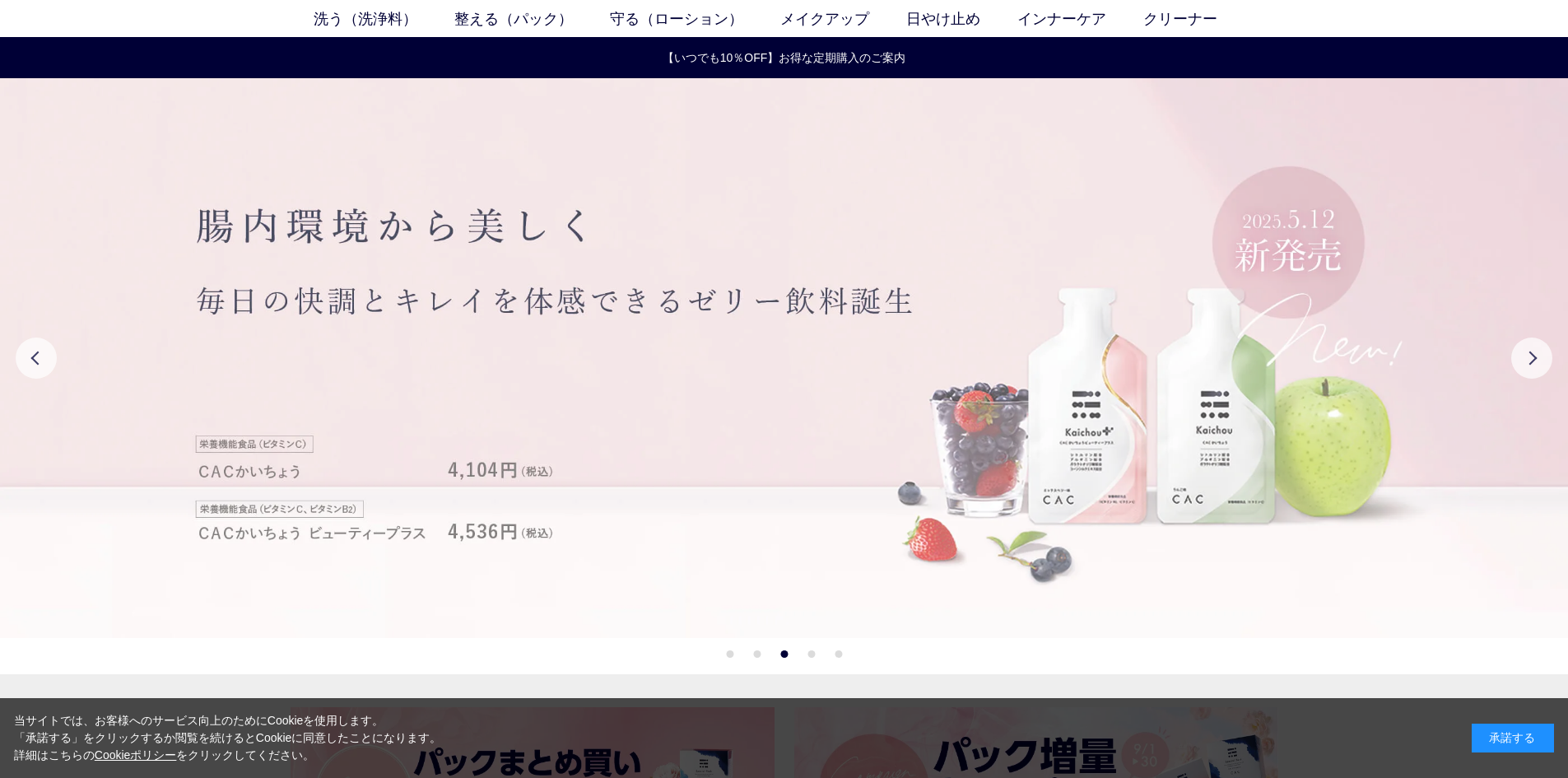
click at [1340, 594] on img at bounding box center [784, 358] width 1568 height 560
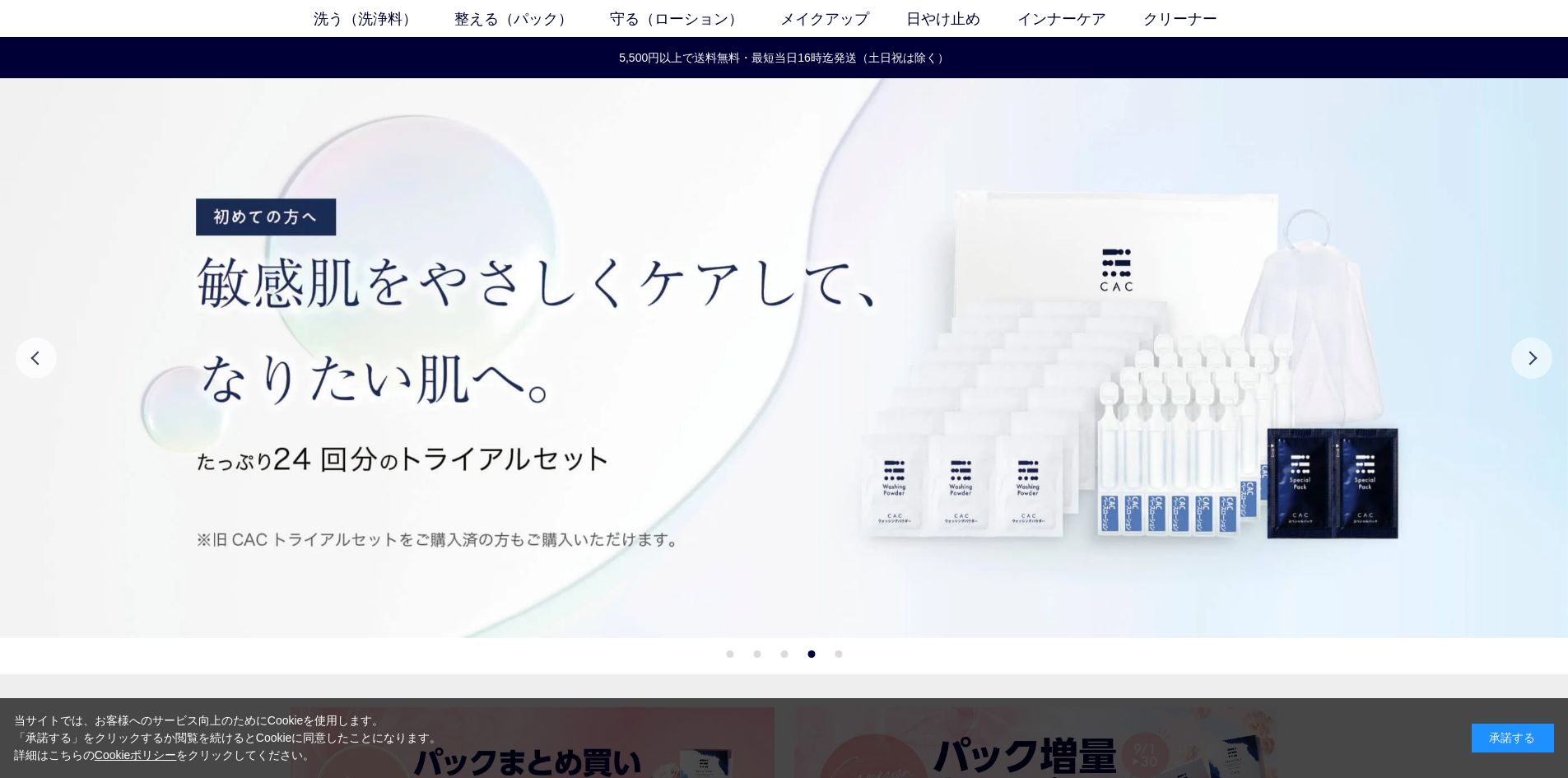
click at [1533, 358] on button "Next" at bounding box center [1531, 358] width 41 height 42
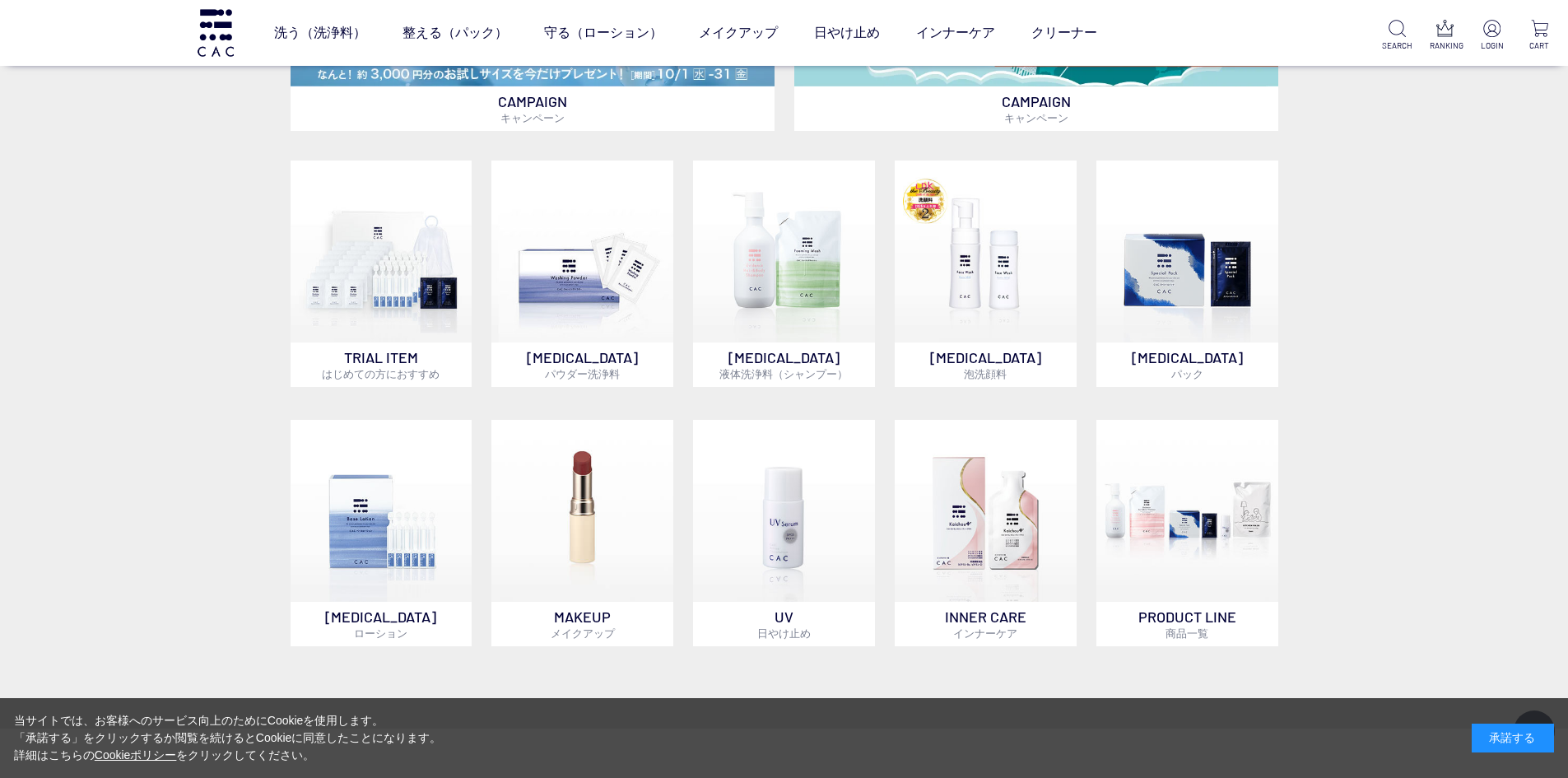
scroll to position [1153, 0]
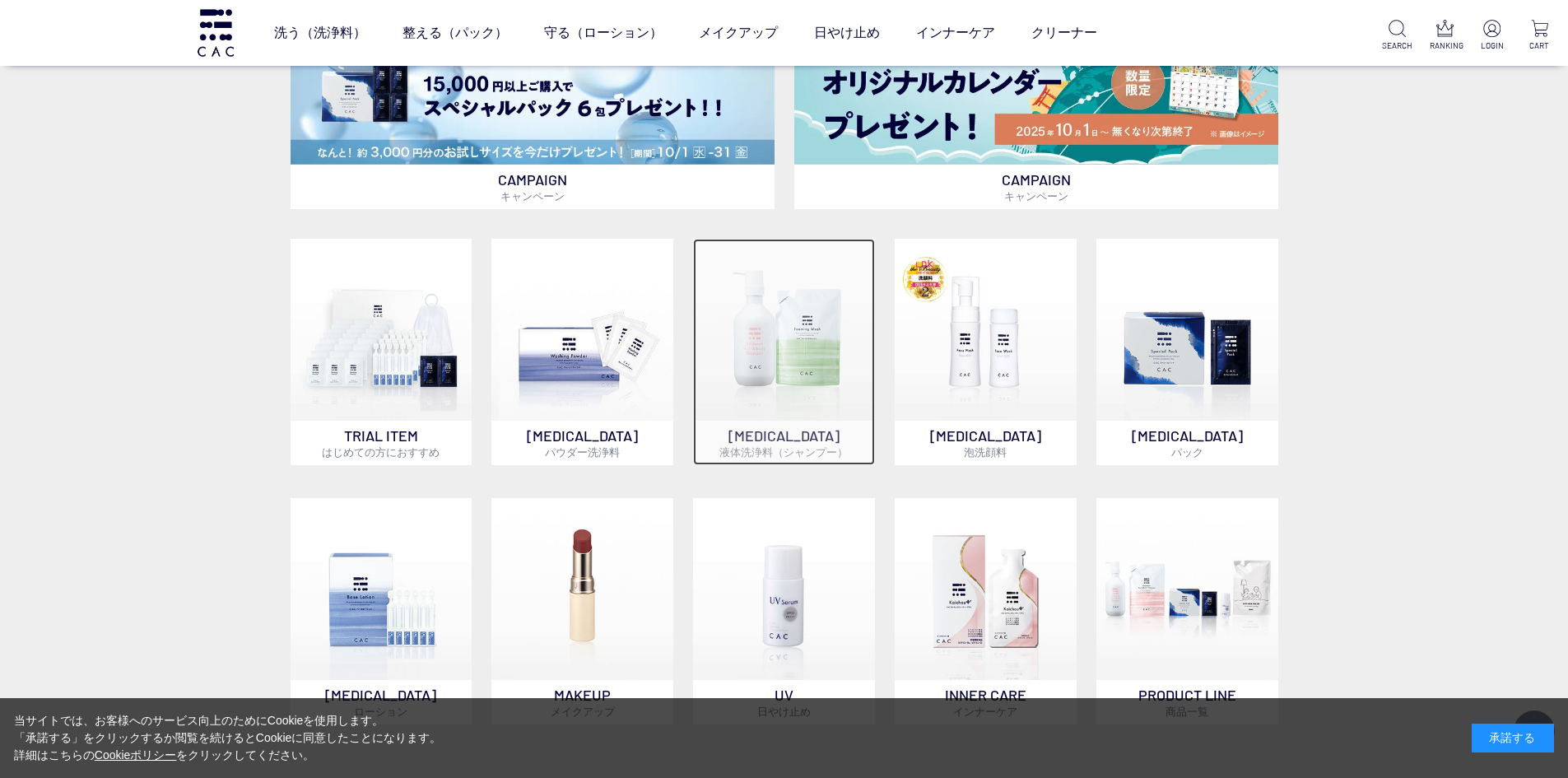
click at [787, 359] on img at bounding box center [784, 329] width 181 height 181
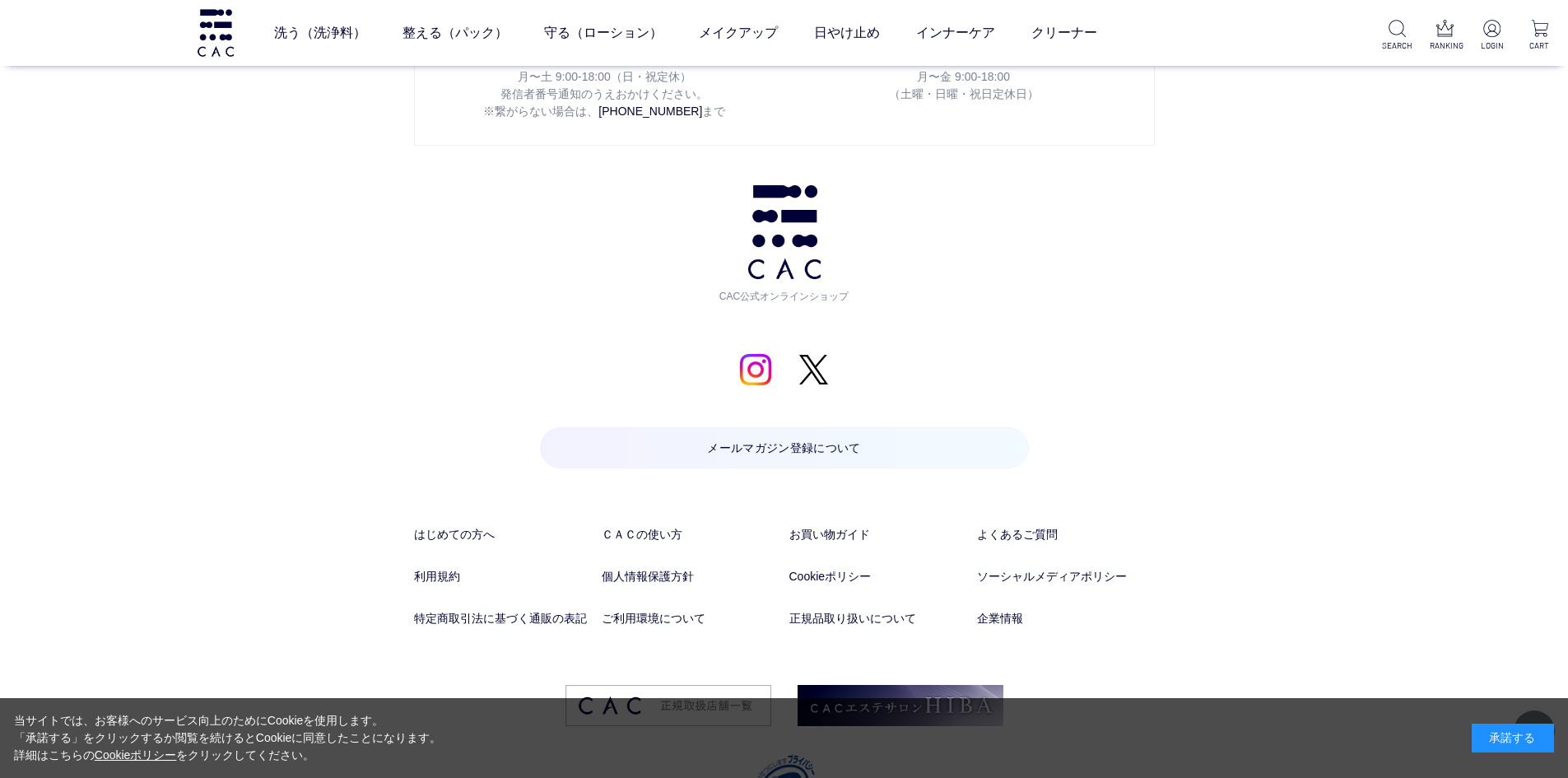
scroll to position [11978, 0]
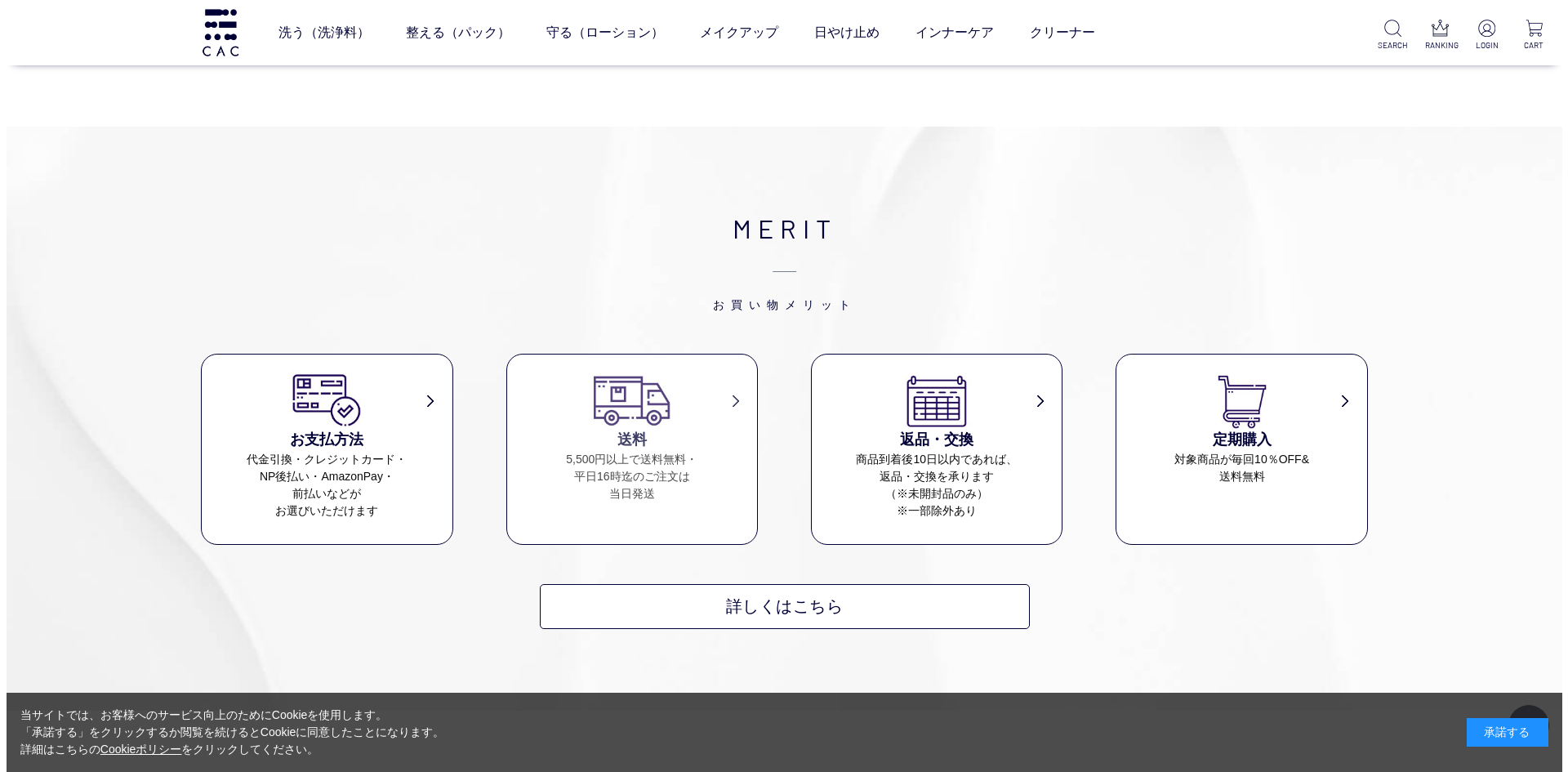
scroll to position [423, 0]
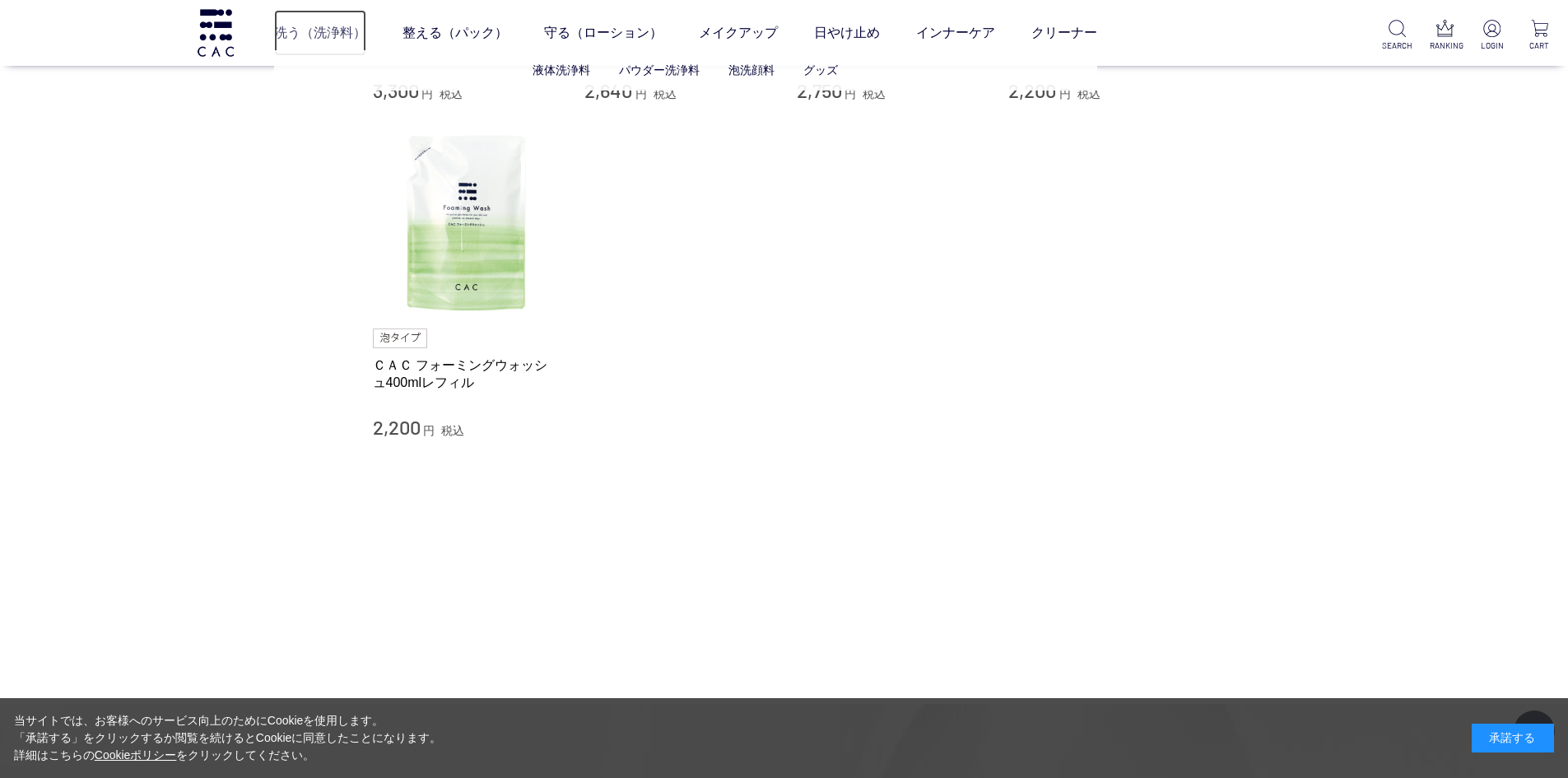
click at [341, 38] on link "洗う（洗浄料）" at bounding box center [320, 33] width 93 height 46
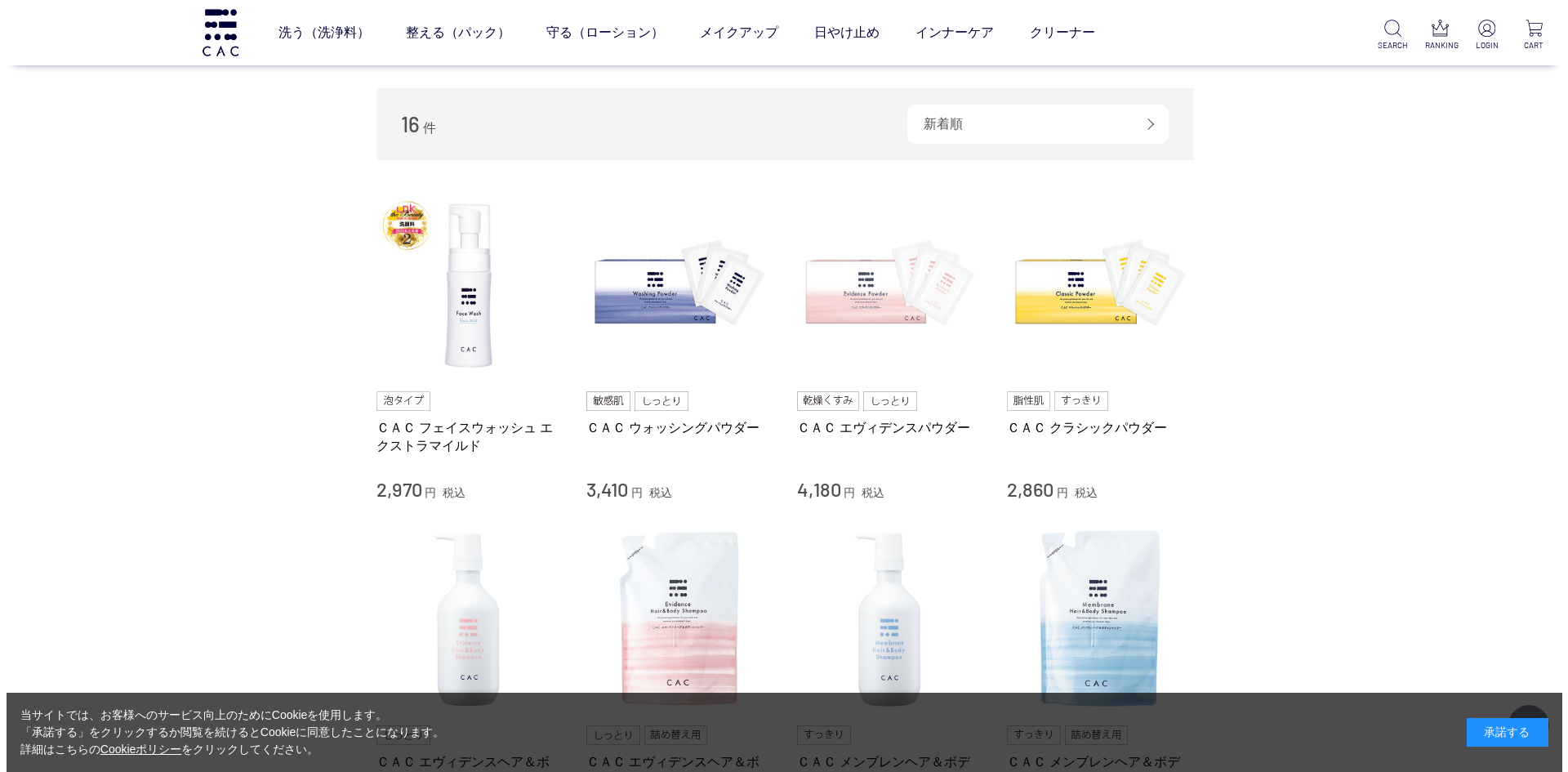
scroll to position [245, 0]
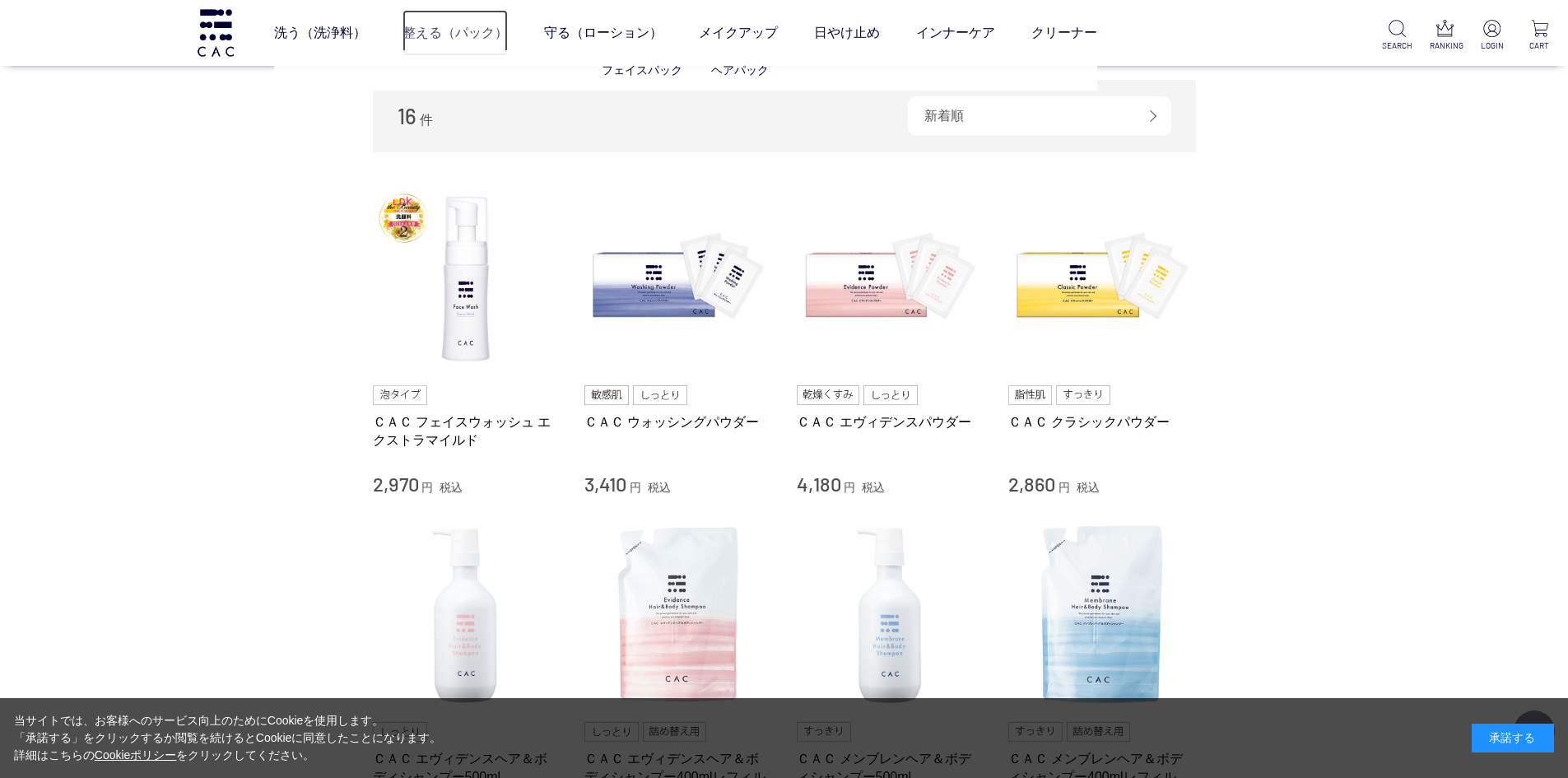
click at [436, 32] on link "整える（パック）" at bounding box center [454, 33] width 105 height 46
